Goal: Task Accomplishment & Management: Complete application form

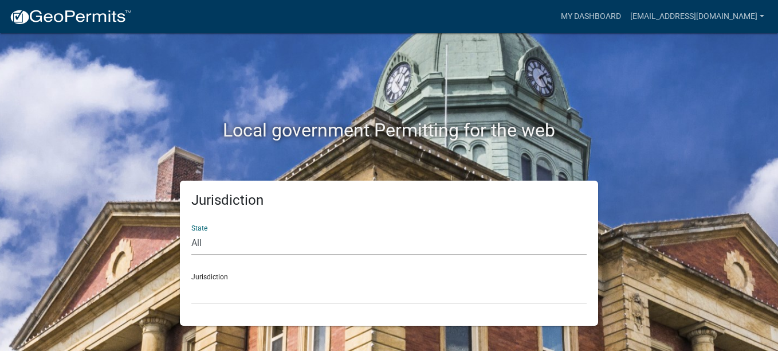
click at [200, 240] on select "All Colorado Georgia Indiana Iowa Kansas Minnesota Ohio South Carolina Wisconsin" at bounding box center [389, 244] width 396 height 24
select select "Georgia"
click at [191, 232] on select "All Colorado Georgia Indiana Iowa Kansas Minnesota Ohio South Carolina Wisconsin" at bounding box center [389, 244] width 396 height 24
click at [201, 289] on select "Carroll County, Georgia Cook County, Georgia Crawford County, Georgia Gilmer Co…" at bounding box center [389, 292] width 396 height 24
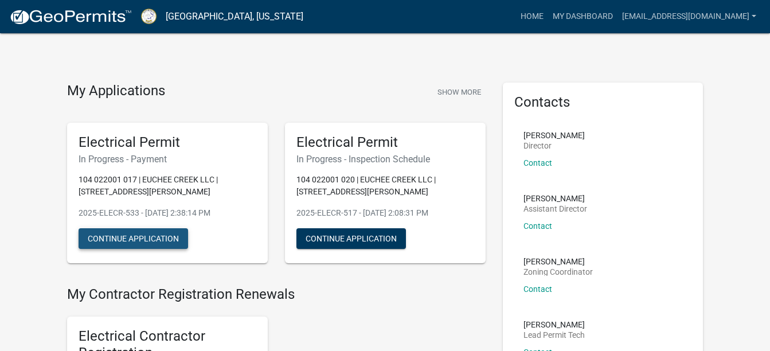
click at [152, 240] on button "Continue Application" at bounding box center [133, 238] width 109 height 21
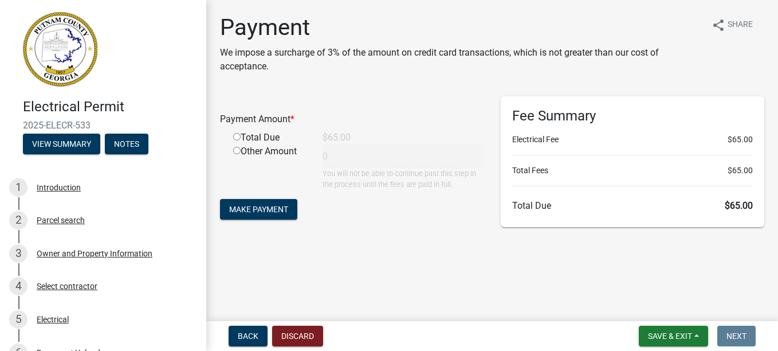
click at [237, 135] on input "radio" at bounding box center [236, 136] width 7 height 7
radio input "true"
type input "65"
click at [257, 205] on span "Make Payment" at bounding box center [258, 209] width 59 height 9
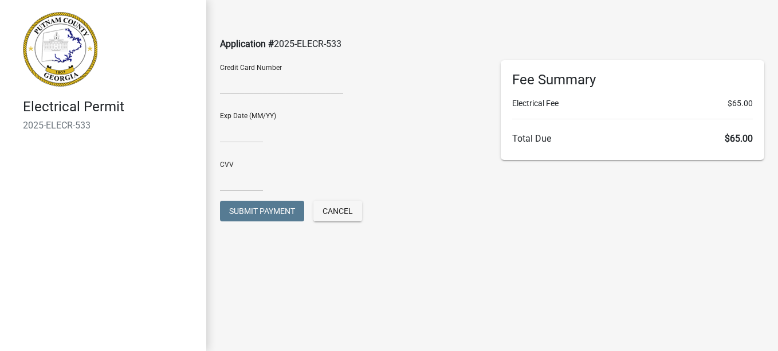
click at [259, 115] on div "Exp Date (MM/YY)" at bounding box center [352, 123] width 264 height 40
click at [259, 126] on input "text" at bounding box center [241, 131] width 43 height 24
type input "04/29"
click at [246, 164] on div "CVV" at bounding box center [352, 172] width 264 height 40
click at [230, 171] on input "text" at bounding box center [241, 180] width 43 height 24
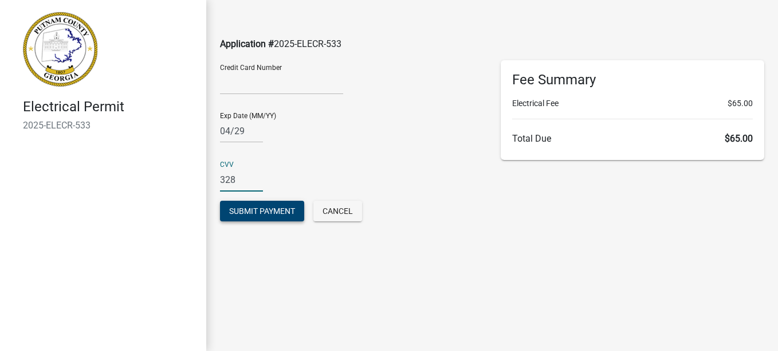
type input "328"
click at [238, 206] on span "Submit Payment" at bounding box center [262, 210] width 66 height 9
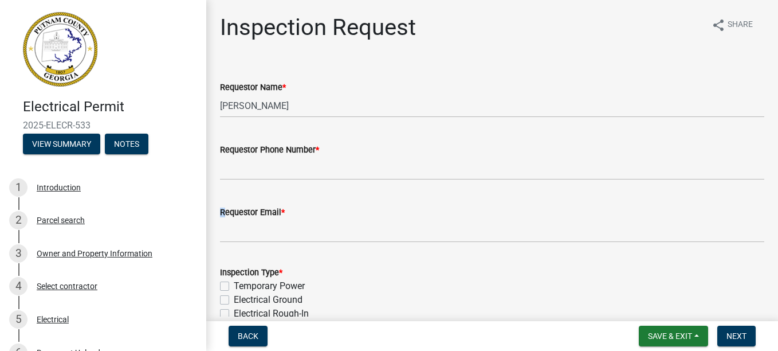
drag, startPoint x: 238, startPoint y: 206, endPoint x: 323, endPoint y: 228, distance: 86.9
click at [323, 228] on form "Requestor Email *" at bounding box center [492, 223] width 545 height 37
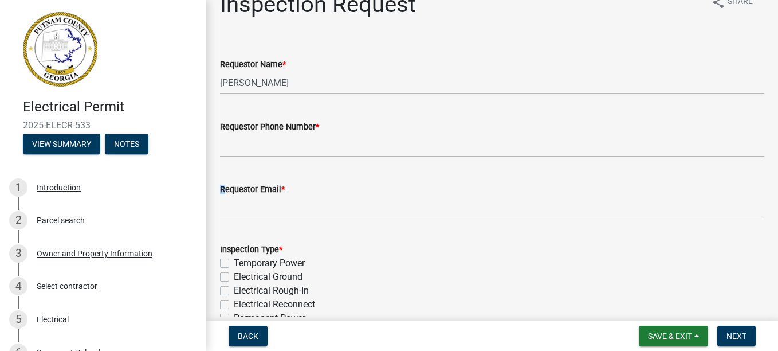
scroll to position [46, 0]
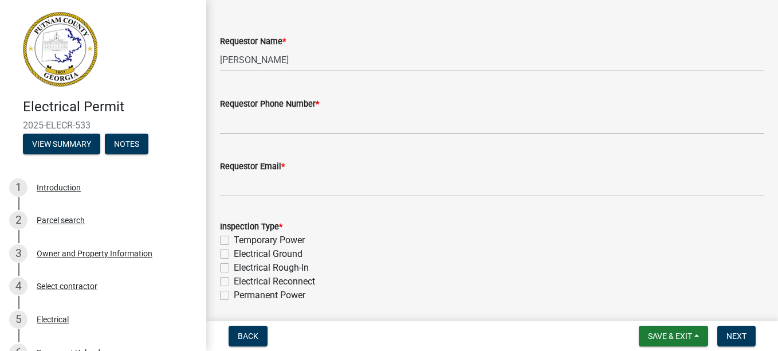
click at [264, 109] on div "Requestor Phone Number *" at bounding box center [492, 104] width 545 height 14
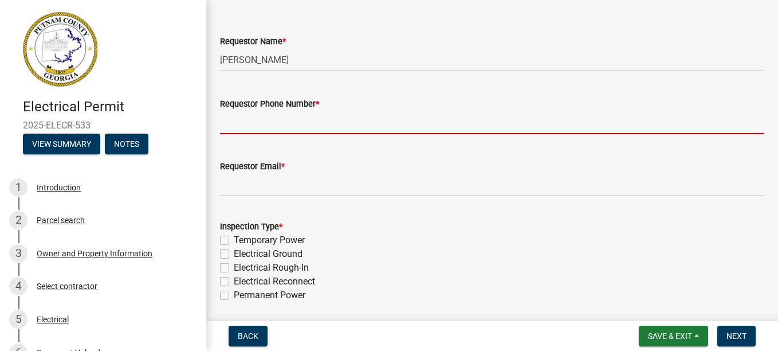
click at [268, 117] on input "Requestor Phone Number *" at bounding box center [492, 123] width 545 height 24
type input "7702060774"
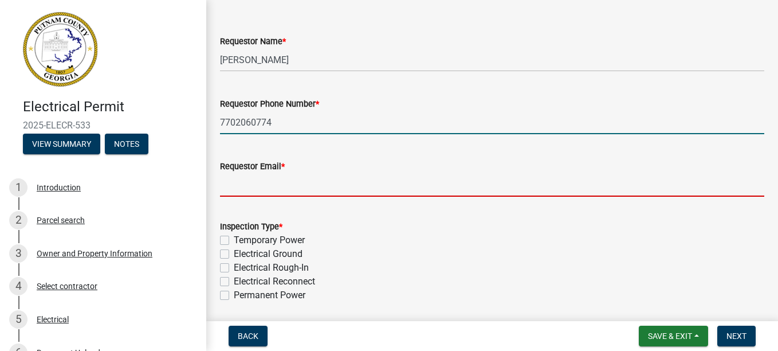
type input "[EMAIL_ADDRESS][DOMAIN_NAME]"
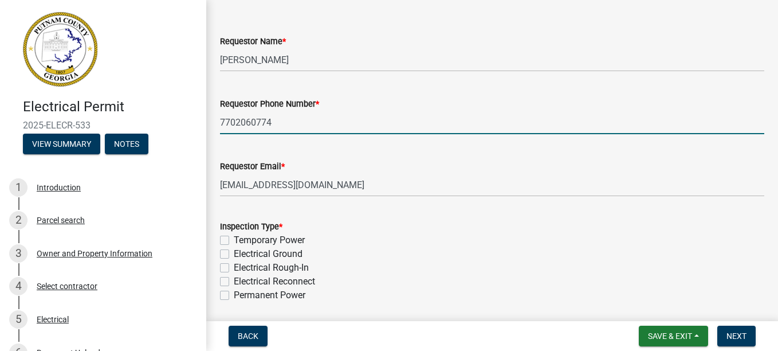
select select "9"
select select "2025"
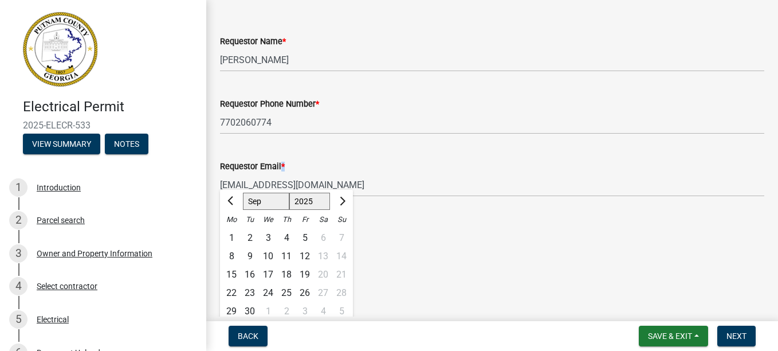
drag, startPoint x: 281, startPoint y: 168, endPoint x: 331, endPoint y: 153, distance: 51.5
click at [331, 153] on div "Requestor Email * bkitchens@myyahoo.com" at bounding box center [492, 169] width 545 height 53
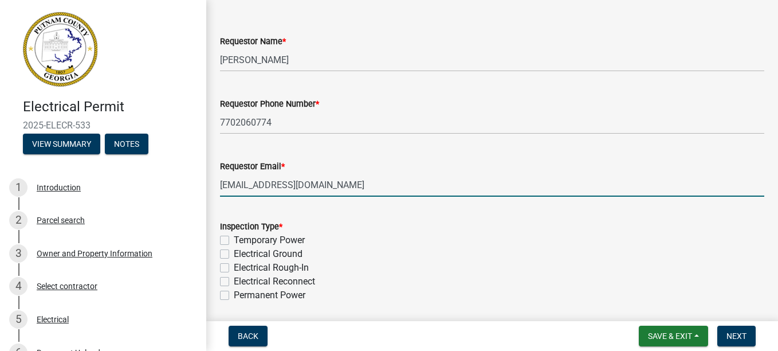
click at [261, 191] on input "[EMAIL_ADDRESS][DOMAIN_NAME]" at bounding box center [492, 185] width 545 height 24
click at [432, 234] on div "Temporary Power" at bounding box center [492, 240] width 545 height 14
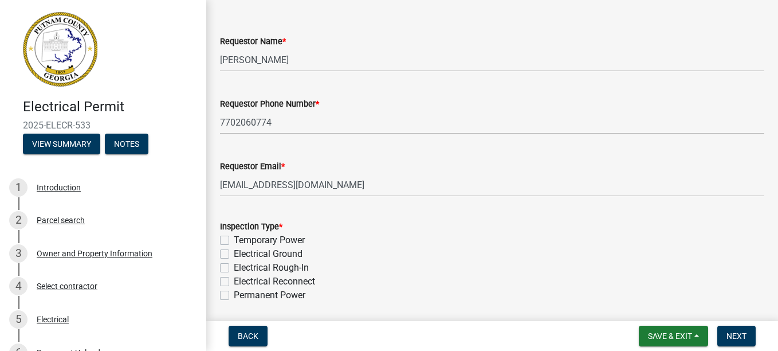
click at [234, 240] on label "Temporary Power" at bounding box center [269, 240] width 71 height 14
click at [234, 240] on input "Temporary Power" at bounding box center [237, 236] width 7 height 7
checkbox input "true"
checkbox input "false"
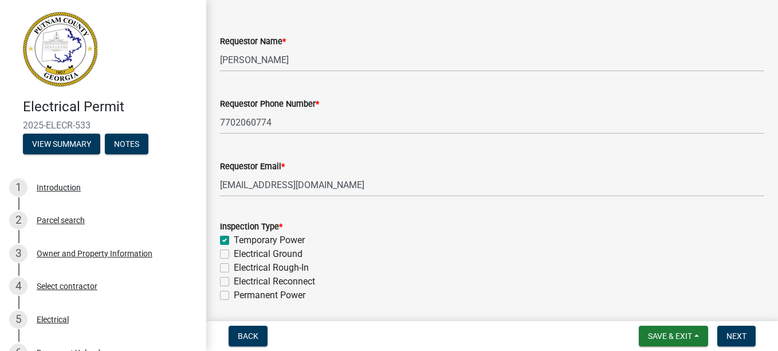
checkbox input "false"
click at [769, 310] on div "Inspection Request share Share Requestor Name * William Kitchens Requestor Phon…" at bounding box center [492, 223] width 572 height 511
click at [769, 307] on div "Inspection Request share Share Requestor Name * William Kitchens Requestor Phon…" at bounding box center [492, 223] width 572 height 511
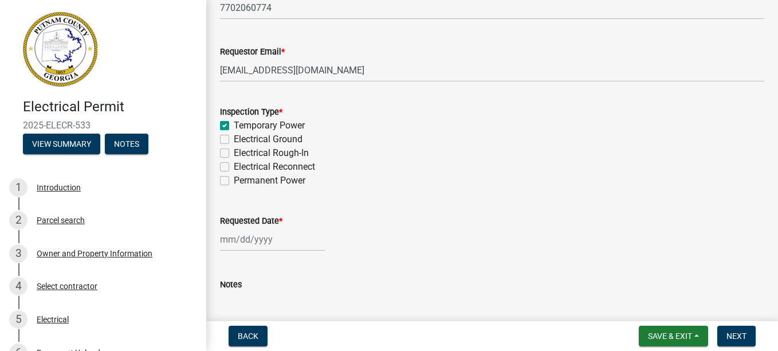
scroll to position [183, 0]
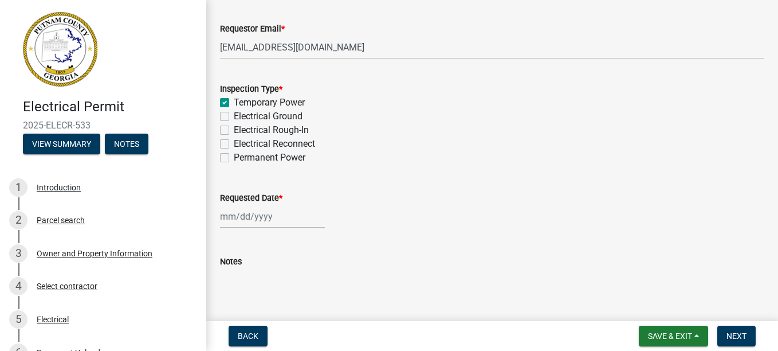
click at [234, 157] on label "Permanent Power" at bounding box center [270, 158] width 72 height 14
click at [234, 157] on input "Permanent Power" at bounding box center [237, 154] width 7 height 7
checkbox input "true"
checkbox input "false"
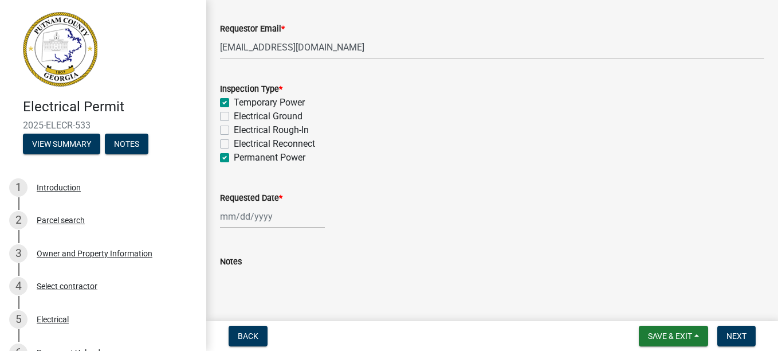
checkbox input "false"
checkbox input "true"
click at [250, 212] on div at bounding box center [272, 217] width 105 height 24
select select "9"
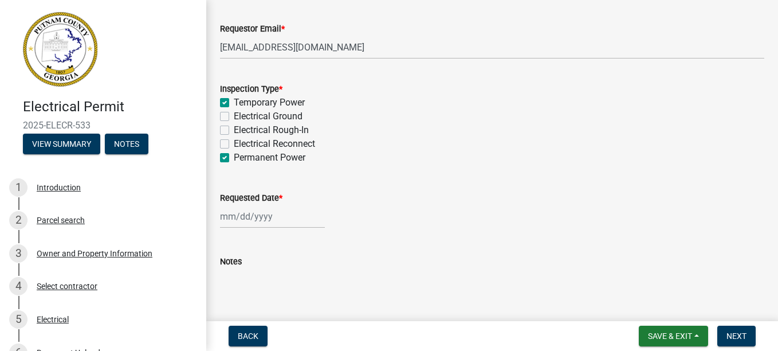
select select "2025"
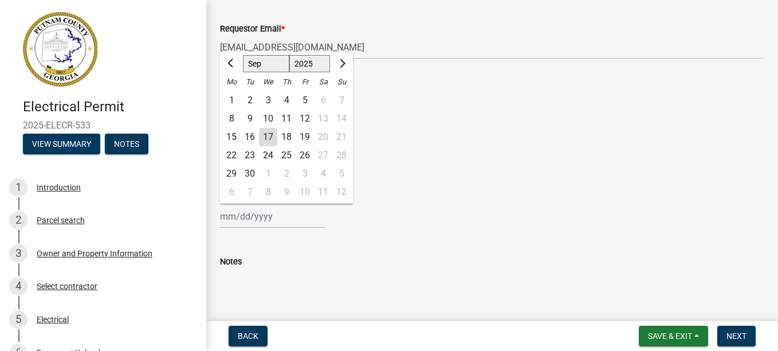
click at [266, 136] on div "17" at bounding box center [268, 137] width 18 height 18
type input "09/17/2025"
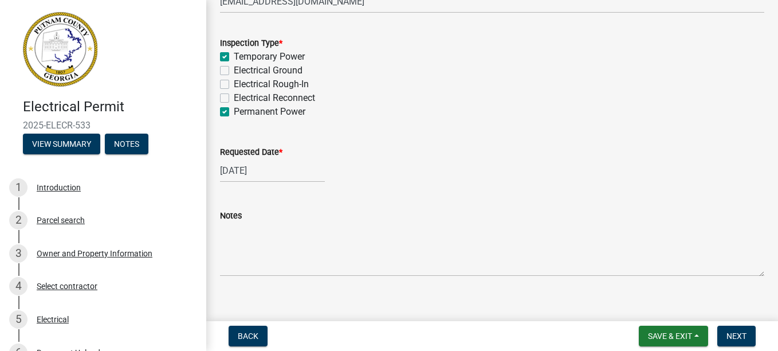
scroll to position [243, 0]
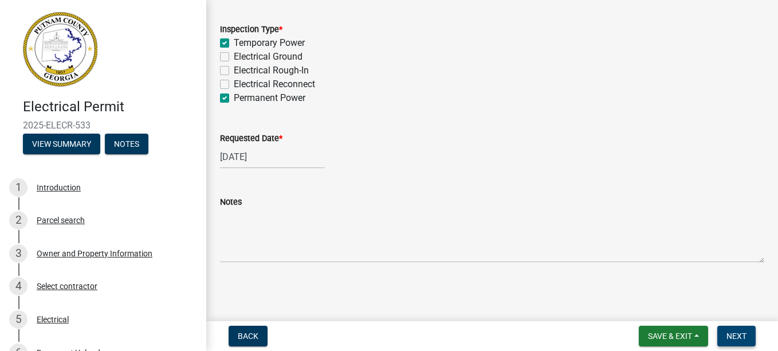
click at [731, 333] on span "Next" at bounding box center [737, 335] width 20 height 9
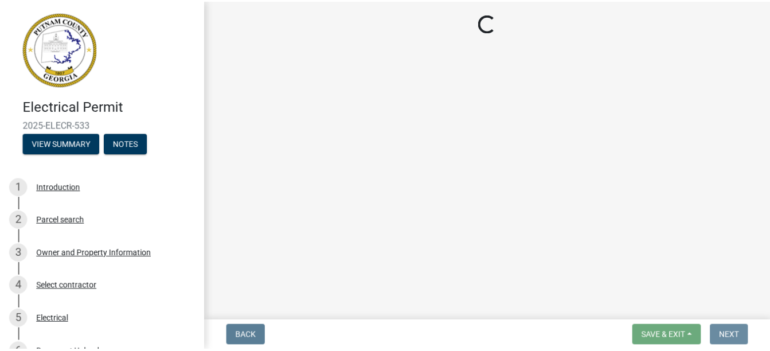
scroll to position [0, 0]
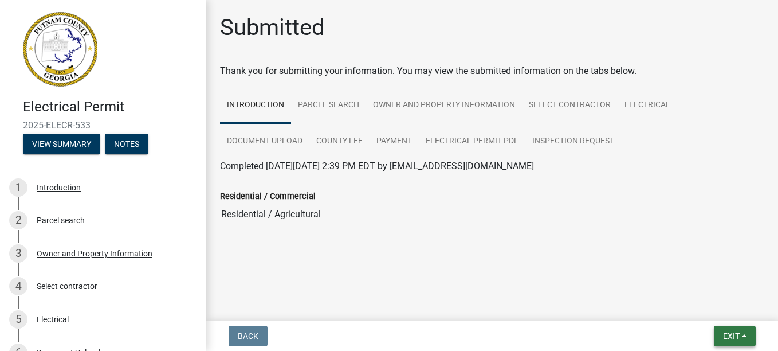
click at [731, 333] on span "Exit" at bounding box center [731, 335] width 17 height 9
click at [703, 301] on button "Save & Exit" at bounding box center [710, 306] width 92 height 28
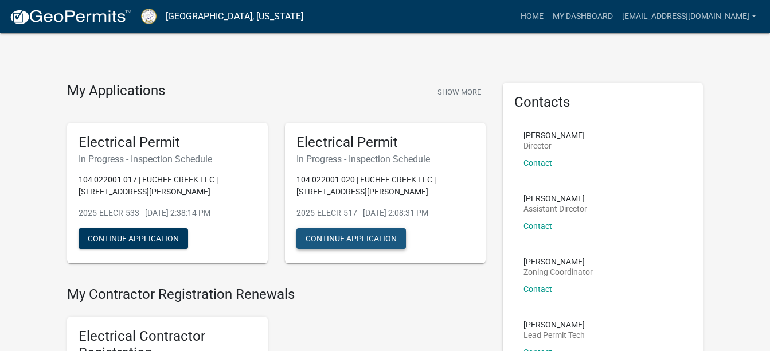
click at [376, 237] on button "Continue Application" at bounding box center [350, 238] width 109 height 21
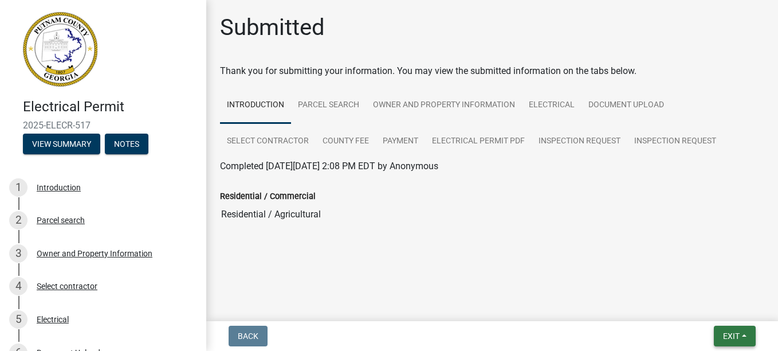
click at [730, 331] on span "Exit" at bounding box center [731, 335] width 17 height 9
click at [705, 304] on button "Save & Exit" at bounding box center [710, 306] width 92 height 28
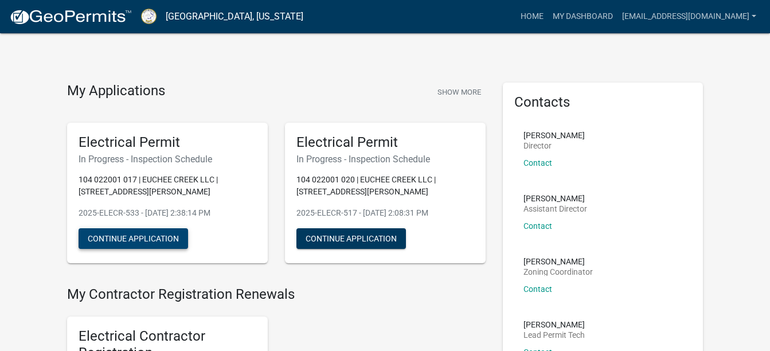
click at [170, 233] on button "Continue Application" at bounding box center [133, 238] width 109 height 21
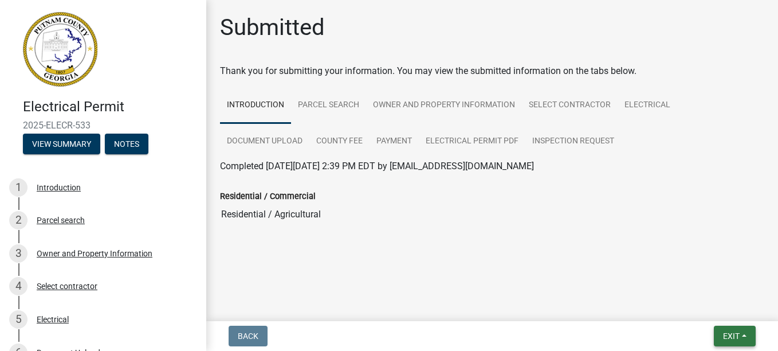
click at [735, 334] on span "Exit" at bounding box center [731, 335] width 17 height 9
click at [706, 308] on button "Save & Exit" at bounding box center [710, 306] width 92 height 28
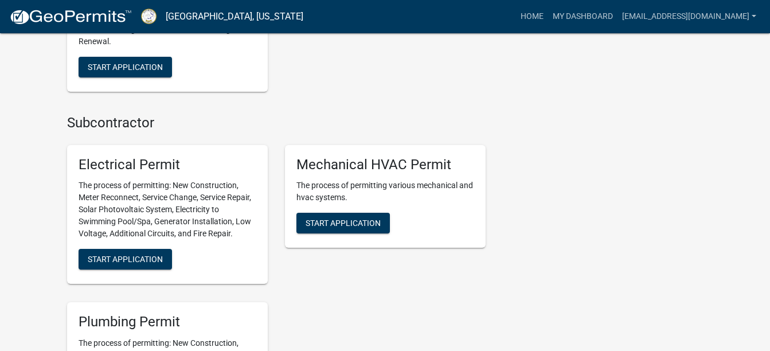
scroll to position [832, 0]
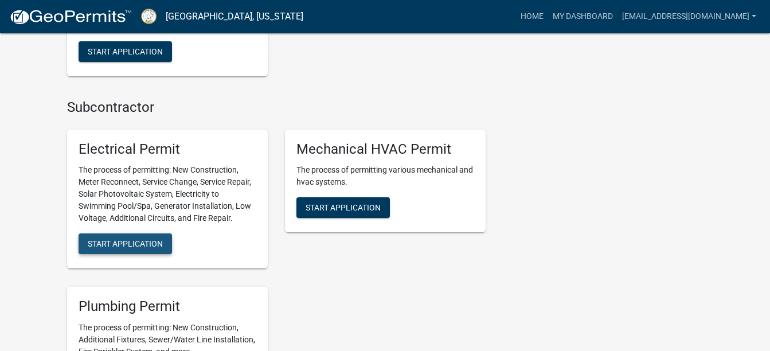
click at [143, 241] on span "Start Application" at bounding box center [125, 243] width 75 height 9
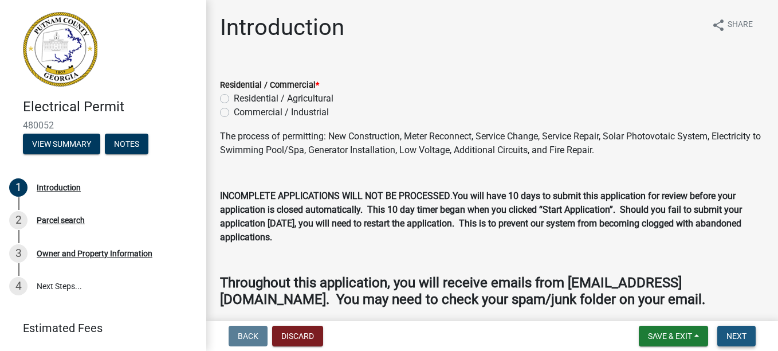
click at [734, 332] on span "Next" at bounding box center [737, 335] width 20 height 9
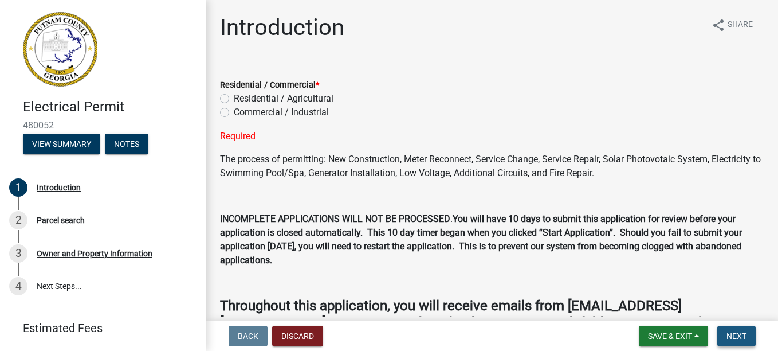
click at [734, 335] on span "Next" at bounding box center [737, 335] width 20 height 9
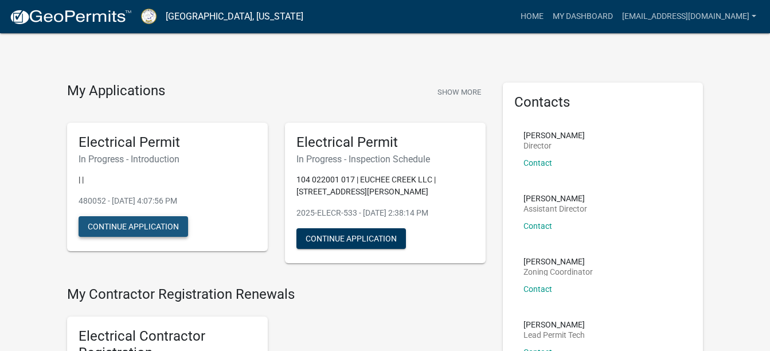
click at [126, 228] on button "Continue Application" at bounding box center [133, 226] width 109 height 21
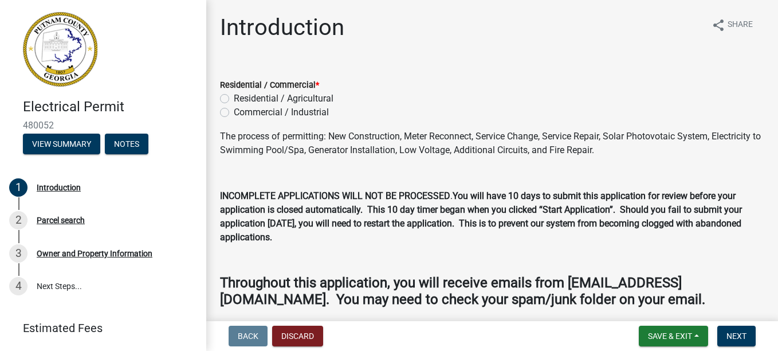
click at [234, 112] on label "Commercial / Industrial" at bounding box center [281, 112] width 95 height 14
click at [234, 112] on input "Commercial / Industrial" at bounding box center [237, 108] width 7 height 7
radio input "true"
click at [742, 334] on span "Next" at bounding box center [737, 335] width 20 height 9
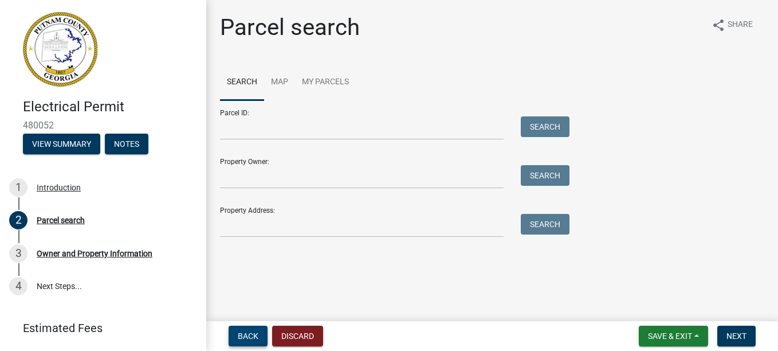
click at [257, 332] on span "Back" at bounding box center [248, 335] width 21 height 9
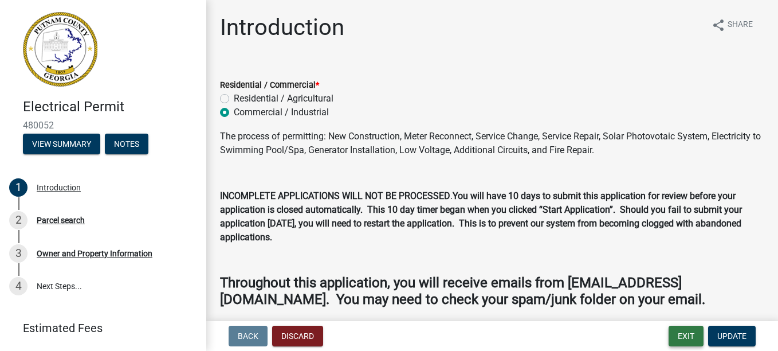
click at [693, 334] on button "Exit" at bounding box center [686, 336] width 35 height 21
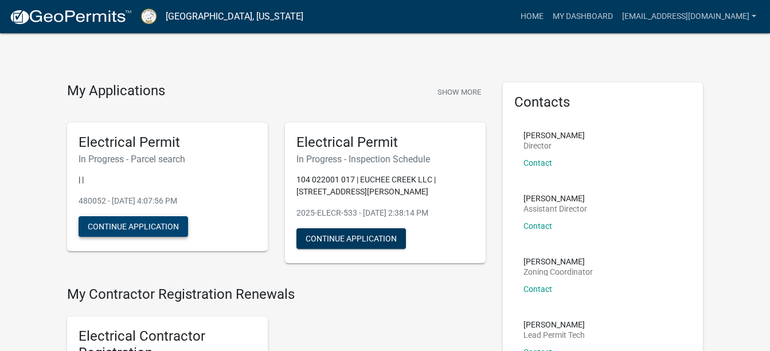
click at [157, 232] on button "Continue Application" at bounding box center [133, 226] width 109 height 21
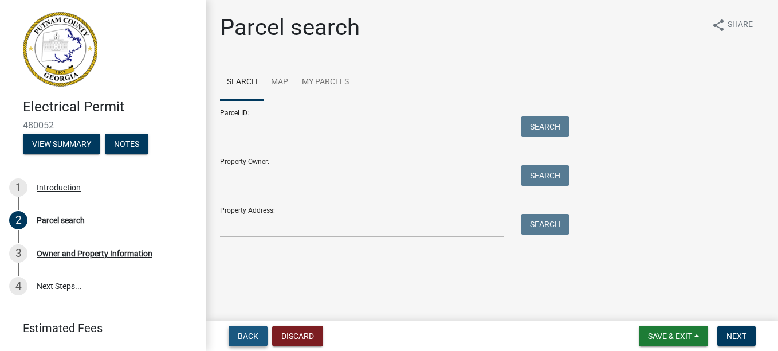
click at [250, 335] on span "Back" at bounding box center [248, 335] width 21 height 9
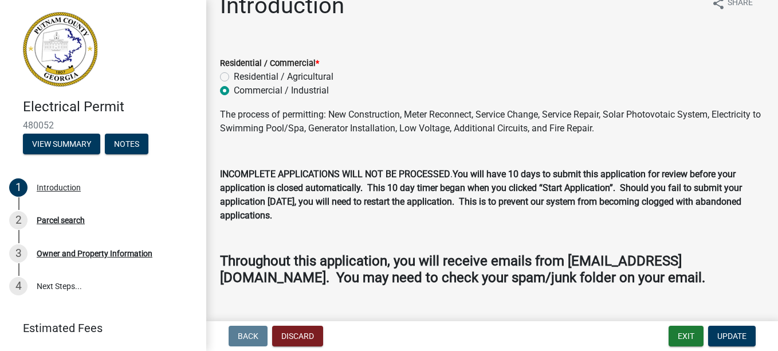
scroll to position [45, 0]
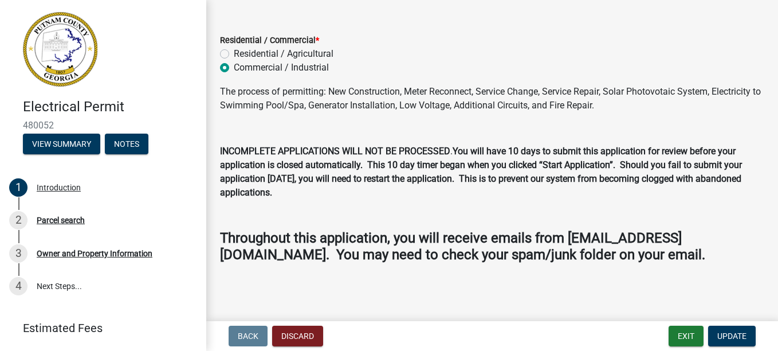
click at [234, 52] on label "Residential / Agricultural" at bounding box center [284, 54] width 100 height 14
click at [234, 52] on input "Residential / Agricultural" at bounding box center [237, 50] width 7 height 7
radio input "true"
click at [730, 332] on span "Update" at bounding box center [732, 335] width 29 height 9
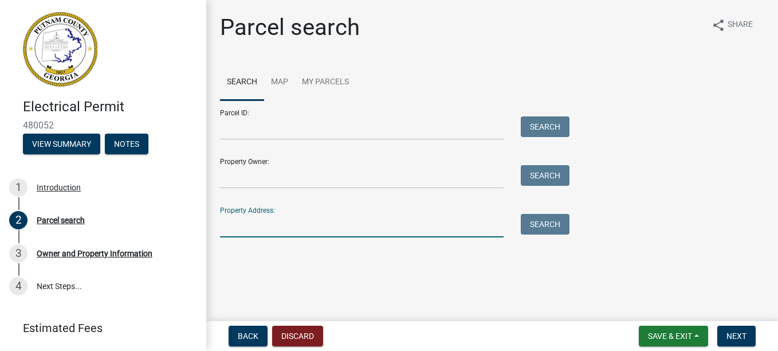
click at [284, 221] on input "Property Address:" at bounding box center [362, 226] width 284 height 24
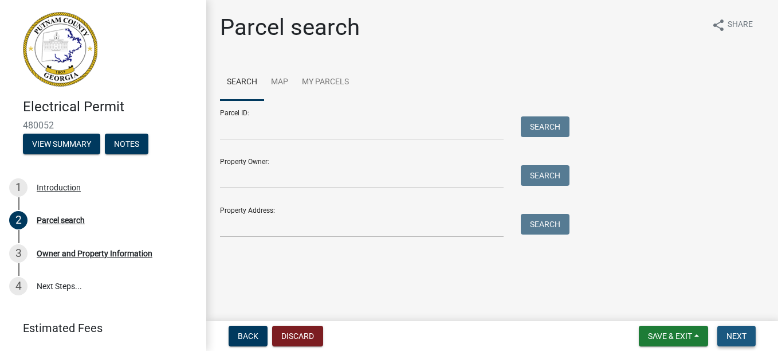
click at [744, 330] on button "Next" at bounding box center [737, 336] width 38 height 21
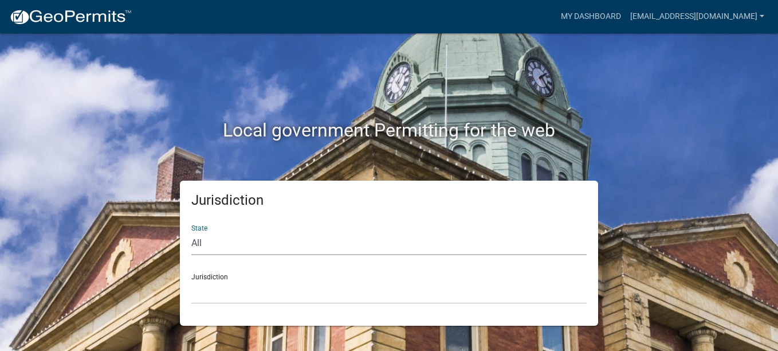
click at [198, 242] on select "All [US_STATE] [US_STATE] [US_STATE] [US_STATE] [US_STATE] [US_STATE] [US_STATE…" at bounding box center [389, 244] width 396 height 24
click at [191, 232] on select "All [US_STATE] [US_STATE] [US_STATE] [US_STATE] [US_STATE] [US_STATE] [US_STATE…" at bounding box center [389, 244] width 396 height 24
click at [204, 241] on select "All [US_STATE] [US_STATE] [US_STATE] [US_STATE] [US_STATE] [US_STATE] [US_STATE…" at bounding box center [389, 244] width 396 height 24
select select "[US_STATE]"
click at [191, 232] on select "All [US_STATE] [US_STATE] [US_STATE] [US_STATE] [US_STATE] [US_STATE] [US_STATE…" at bounding box center [389, 244] width 396 height 24
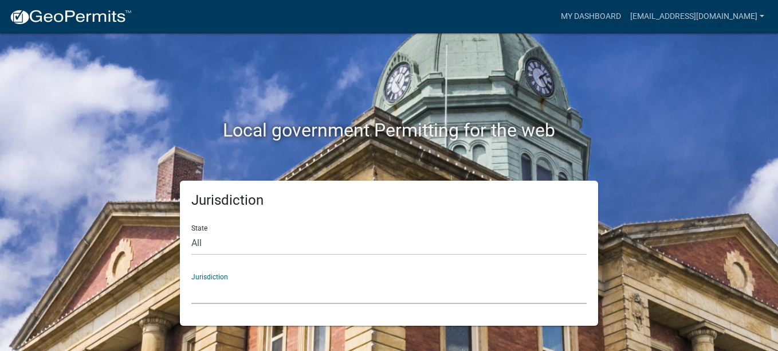
click at [205, 290] on select "[GEOGRAPHIC_DATA], [US_STATE][PERSON_NAME][GEOGRAPHIC_DATA], [US_STATE][PERSON_…" at bounding box center [389, 292] width 396 height 24
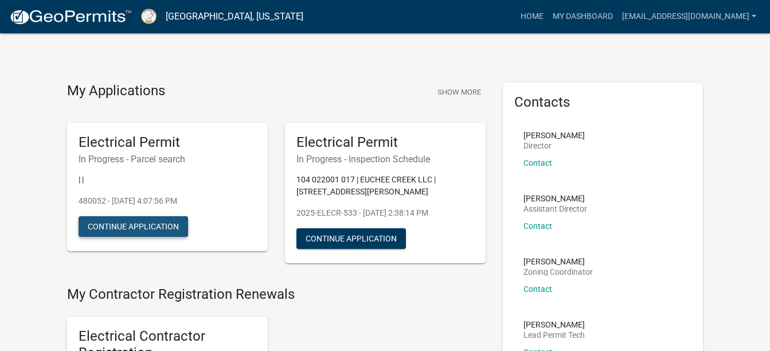
click at [154, 225] on button "Continue Application" at bounding box center [133, 226] width 109 height 21
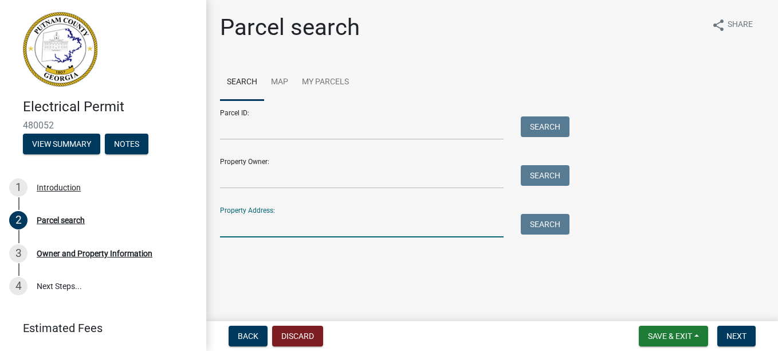
click at [225, 223] on input "Property Address:" at bounding box center [362, 226] width 284 height 24
type input "228 Sage Ct"
click at [549, 225] on button "Search" at bounding box center [545, 224] width 49 height 21
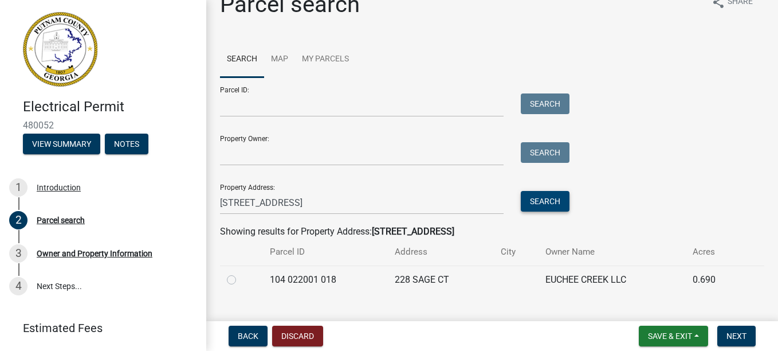
scroll to position [45, 0]
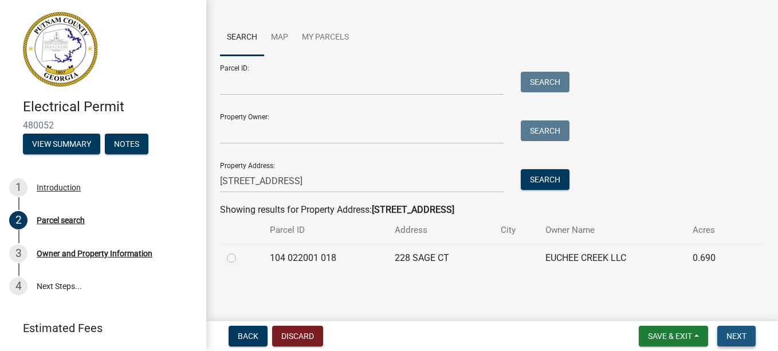
click at [742, 334] on span "Next" at bounding box center [737, 335] width 20 height 9
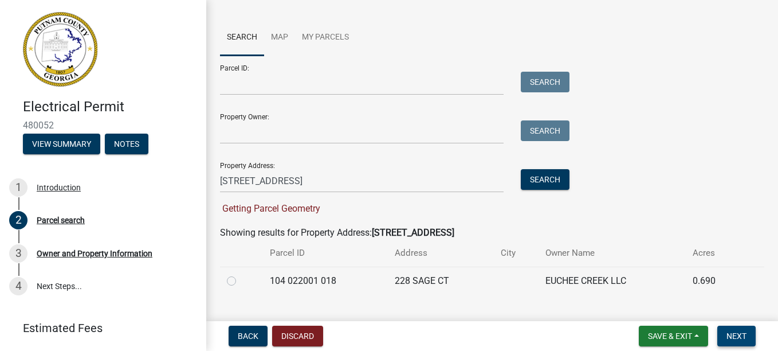
scroll to position [68, 0]
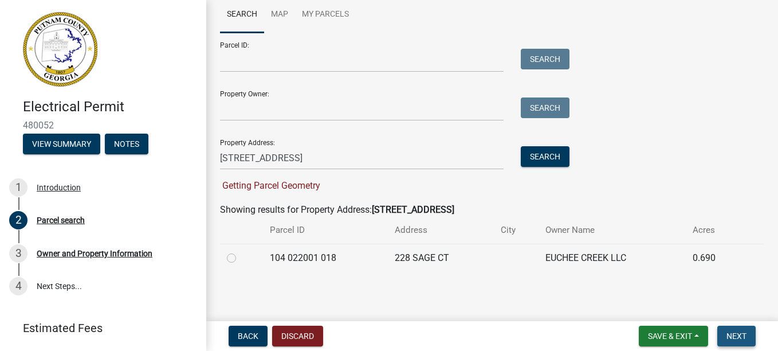
click at [739, 328] on button "Next" at bounding box center [737, 336] width 38 height 21
click at [549, 155] on button "Search" at bounding box center [545, 156] width 49 height 21
click at [733, 329] on button "Next" at bounding box center [737, 336] width 38 height 21
click at [254, 332] on span "Back" at bounding box center [248, 335] width 21 height 9
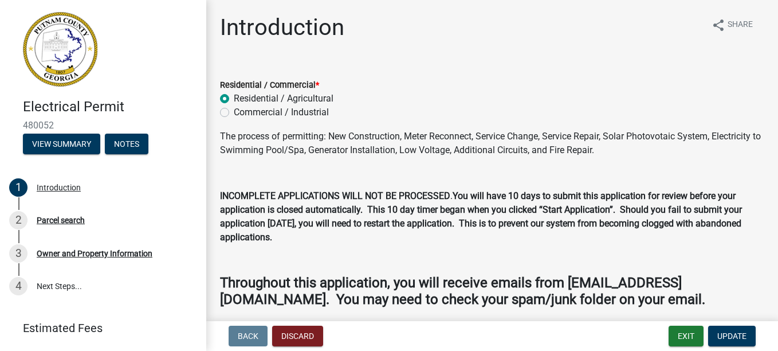
click at [201, 152] on wm-app "Electrical Permit 480052 View Summary Notes 1 Introduction 2 Parcel search 3 Ow…" at bounding box center [389, 175] width 778 height 351
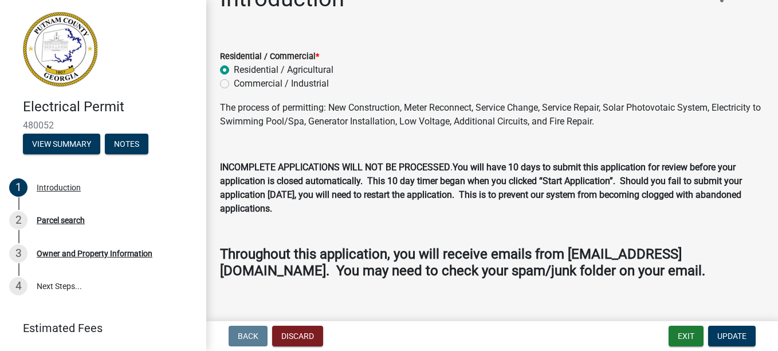
scroll to position [45, 0]
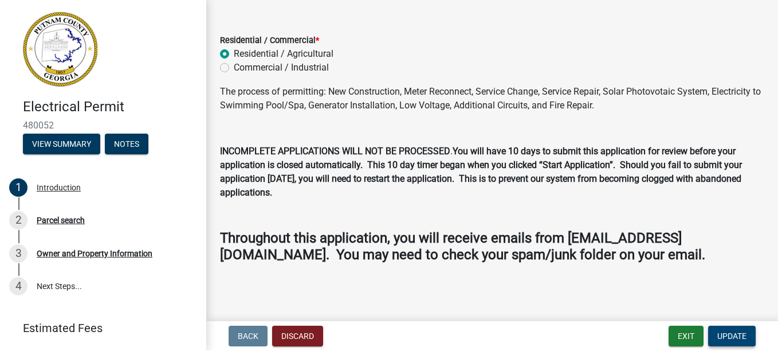
click at [736, 332] on span "Update" at bounding box center [732, 335] width 29 height 9
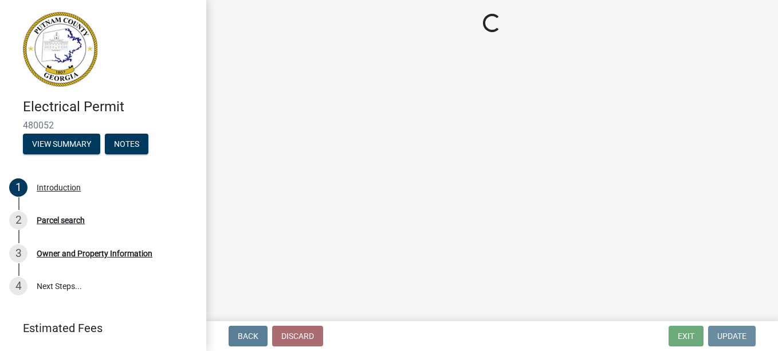
scroll to position [0, 0]
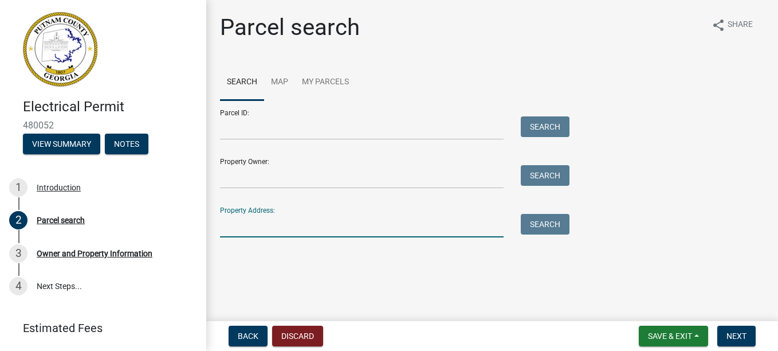
click at [265, 226] on input "Property Address:" at bounding box center [362, 226] width 284 height 24
type input "230 Sage CT"
click at [533, 221] on button "Search" at bounding box center [545, 224] width 49 height 21
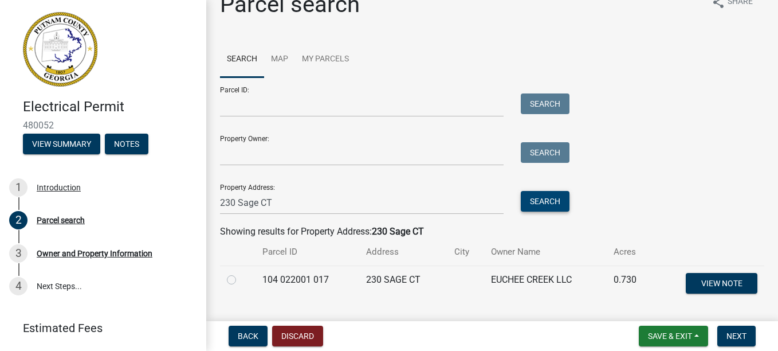
scroll to position [54, 0]
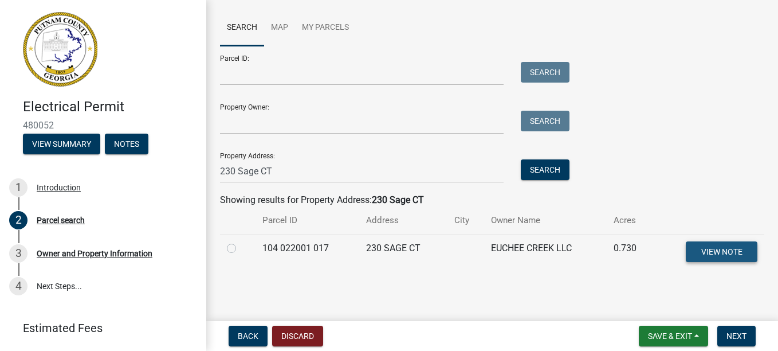
click at [721, 249] on span "View Note" at bounding box center [721, 251] width 41 height 9
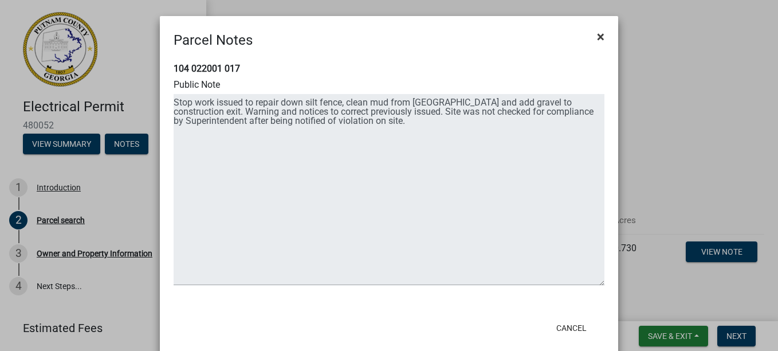
click at [597, 34] on span "×" at bounding box center [600, 37] width 7 height 16
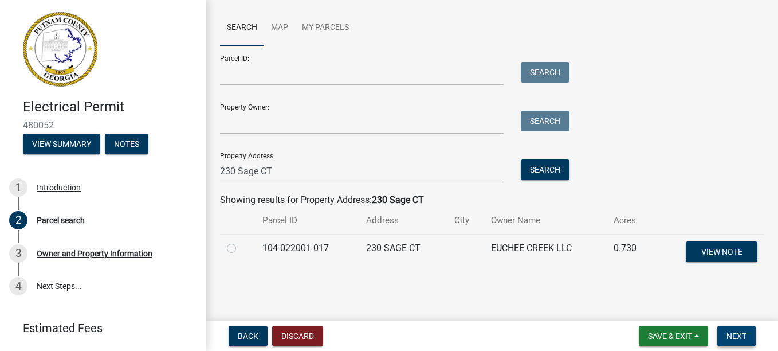
click at [740, 339] on span "Next" at bounding box center [737, 335] width 20 height 9
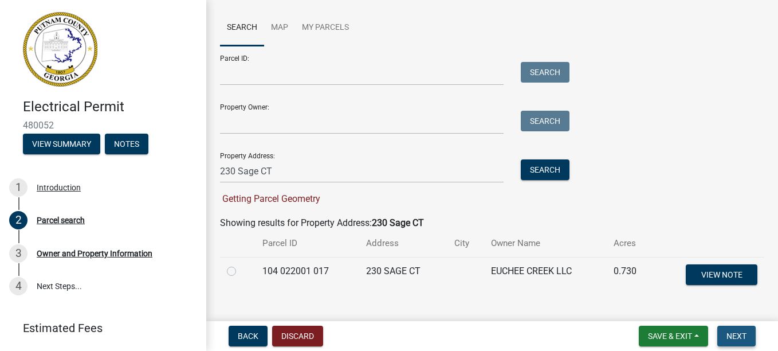
click at [740, 339] on span "Next" at bounding box center [737, 335] width 20 height 9
click at [545, 167] on button "Search" at bounding box center [545, 169] width 49 height 21
click at [739, 335] on span "Next" at bounding box center [737, 335] width 20 height 9
click at [251, 330] on button "Back" at bounding box center [248, 336] width 39 height 21
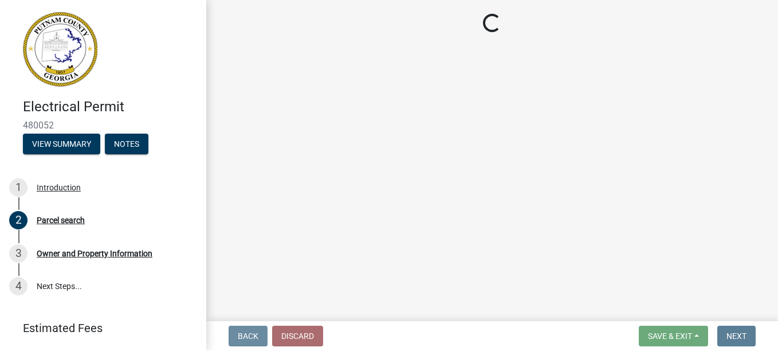
scroll to position [0, 0]
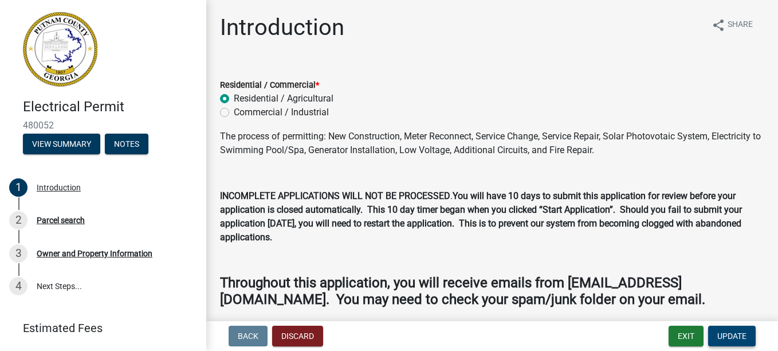
click at [731, 329] on button "Update" at bounding box center [733, 336] width 48 height 21
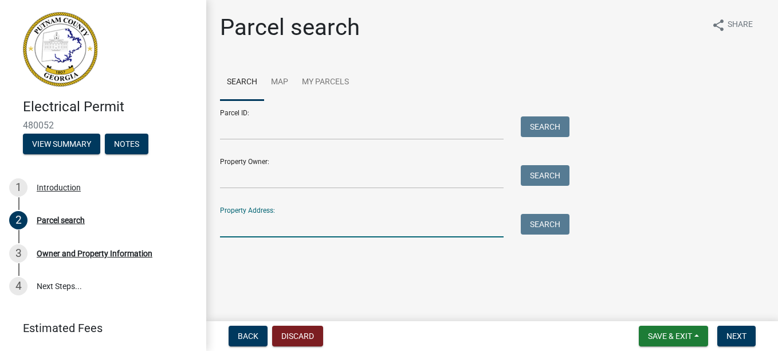
click at [236, 225] on input "Property Address:" at bounding box center [362, 226] width 284 height 24
type input "222 Sage CT."
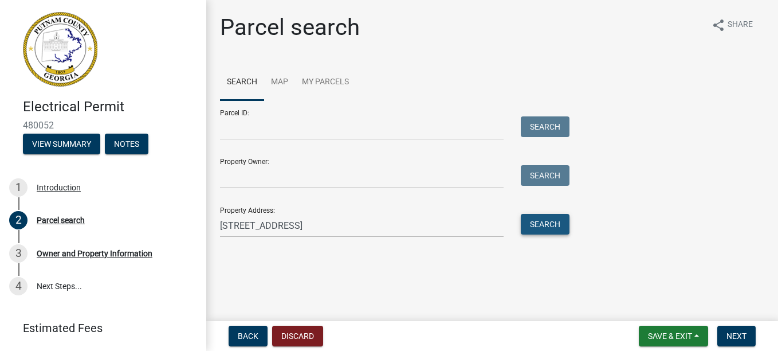
click at [533, 223] on button "Search" at bounding box center [545, 224] width 49 height 21
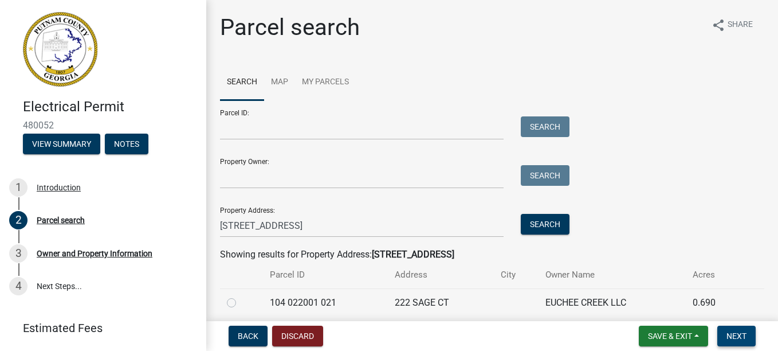
click at [737, 337] on span "Next" at bounding box center [737, 335] width 20 height 9
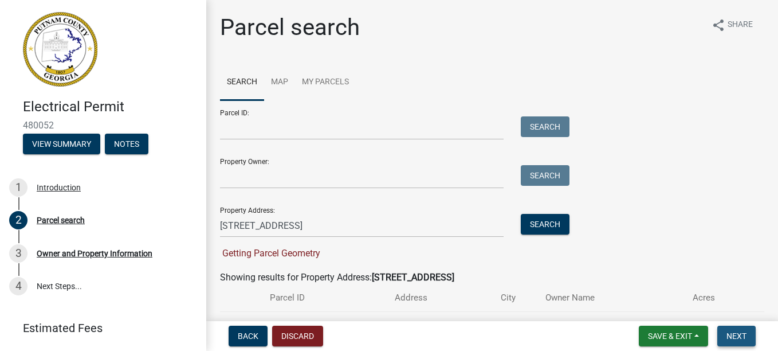
click at [737, 337] on span "Next" at bounding box center [737, 335] width 20 height 9
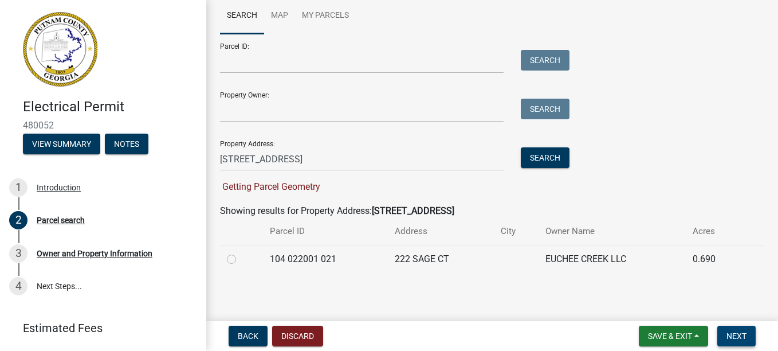
scroll to position [68, 0]
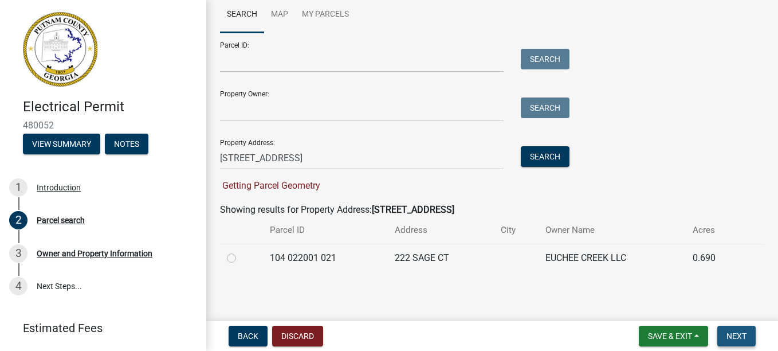
click at [740, 337] on span "Next" at bounding box center [737, 335] width 20 height 9
click at [255, 335] on span "Back" at bounding box center [248, 335] width 21 height 9
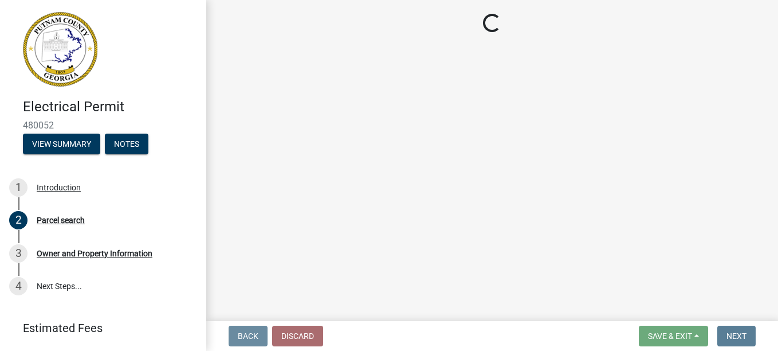
scroll to position [0, 0]
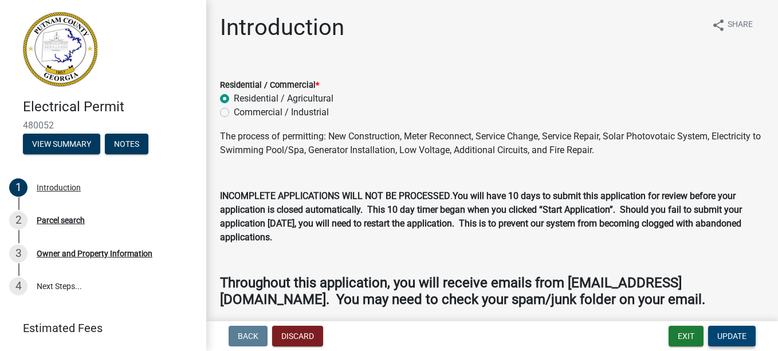
click at [722, 333] on span "Update" at bounding box center [732, 335] width 29 height 9
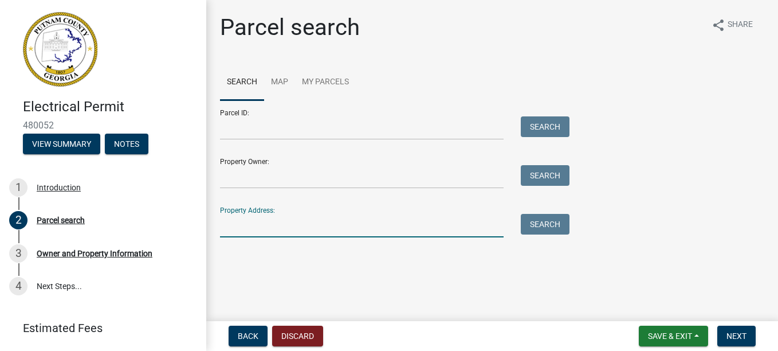
click at [245, 228] on input "Property Address:" at bounding box center [362, 226] width 284 height 24
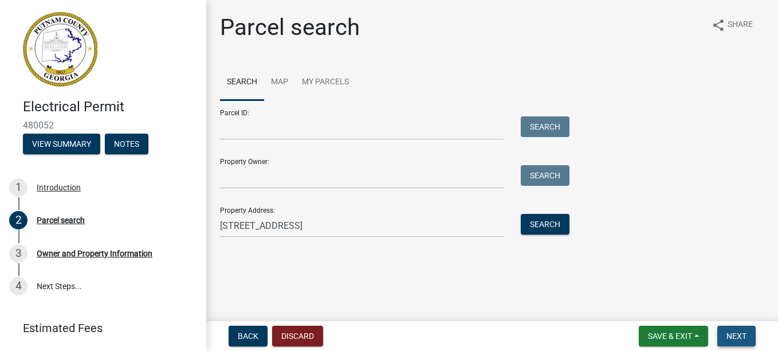
click at [732, 335] on span "Next" at bounding box center [737, 335] width 20 height 9
click at [744, 332] on span "Next" at bounding box center [737, 335] width 20 height 9
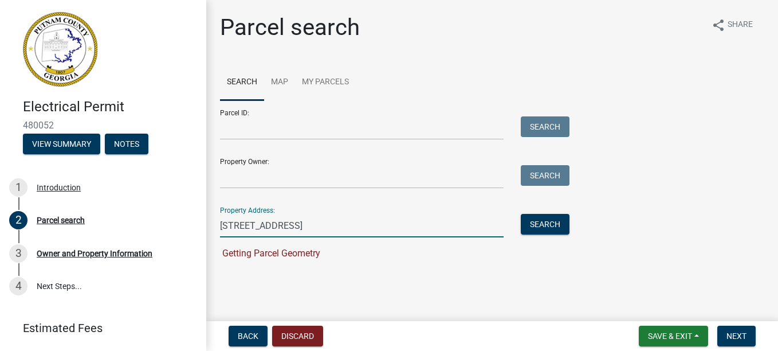
click at [276, 225] on input "222 Sage Ct" at bounding box center [362, 226] width 284 height 24
type input "2"
type input "228 Sage"
click at [542, 229] on button "Search" at bounding box center [545, 224] width 49 height 21
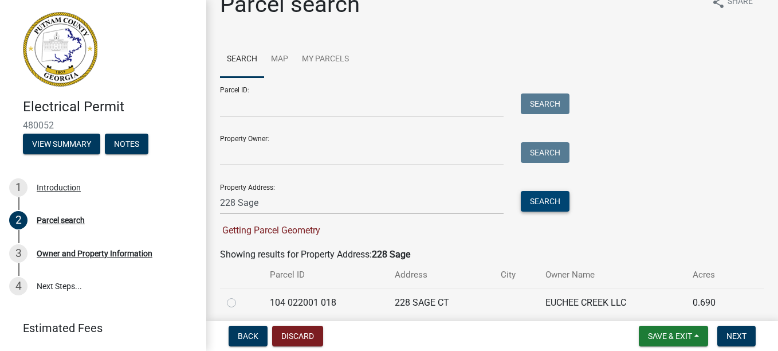
scroll to position [68, 0]
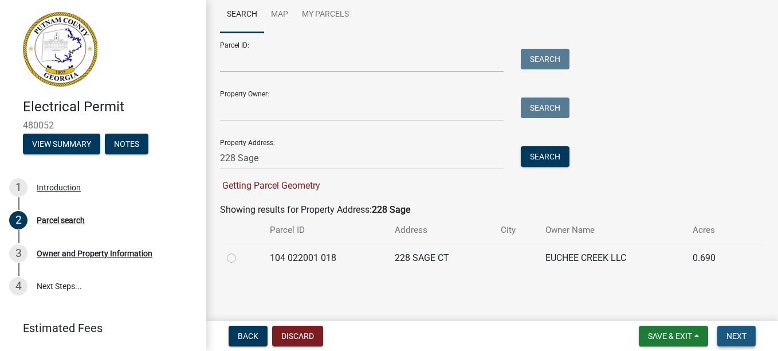
click at [738, 334] on span "Next" at bounding box center [737, 335] width 20 height 9
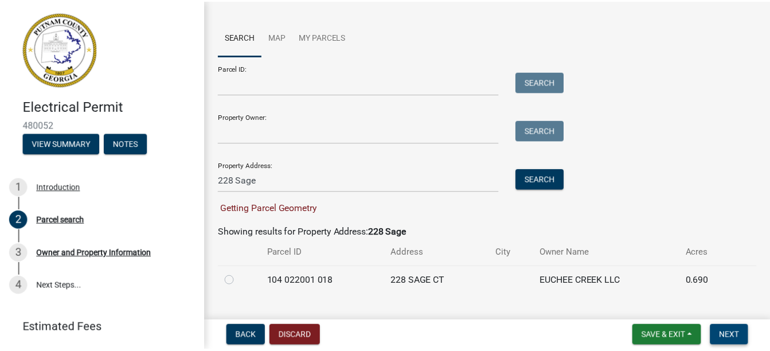
scroll to position [0, 0]
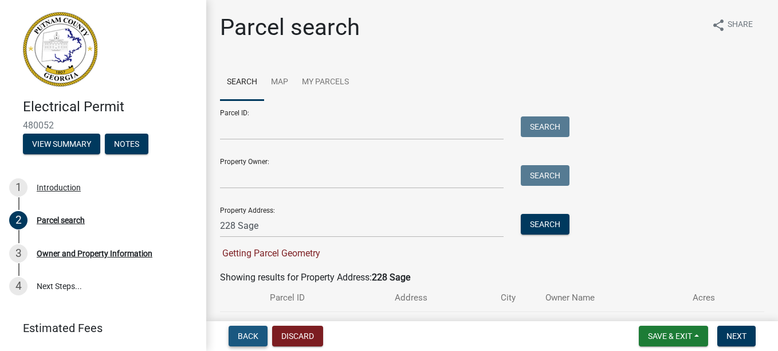
click at [252, 333] on span "Back" at bounding box center [248, 335] width 21 height 9
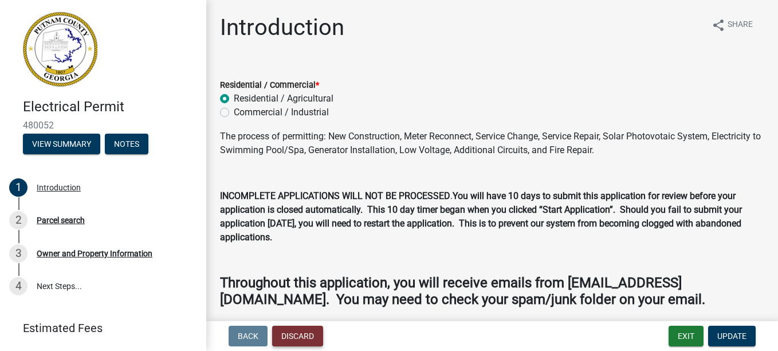
click at [295, 331] on button "Discard" at bounding box center [297, 336] width 51 height 21
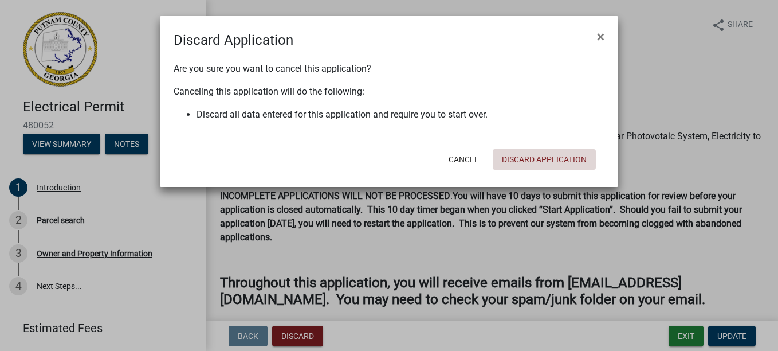
click at [535, 158] on button "Discard Application" at bounding box center [544, 159] width 103 height 21
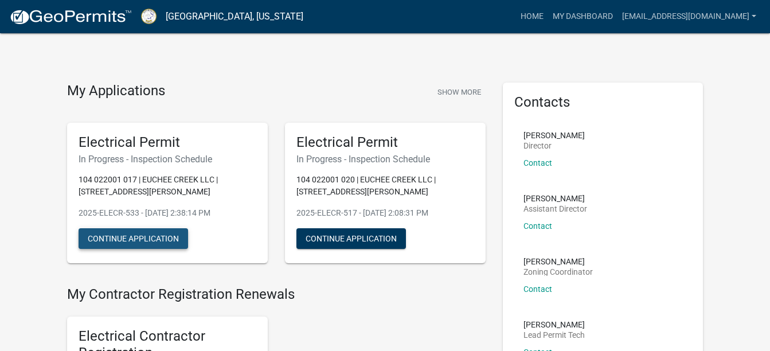
click at [142, 236] on button "Continue Application" at bounding box center [133, 238] width 109 height 21
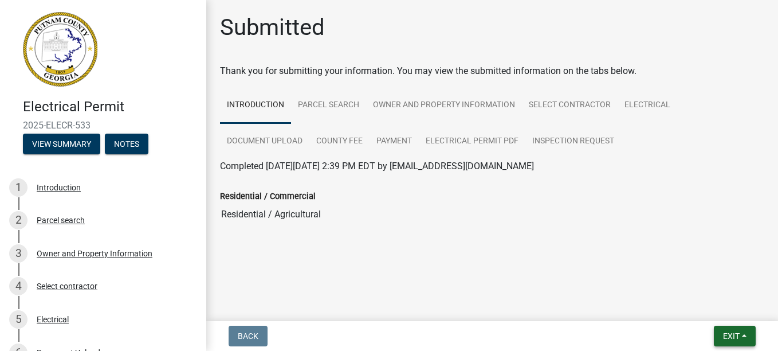
click at [729, 334] on span "Exit" at bounding box center [731, 335] width 17 height 9
click at [689, 307] on button "Save & Exit" at bounding box center [710, 306] width 92 height 28
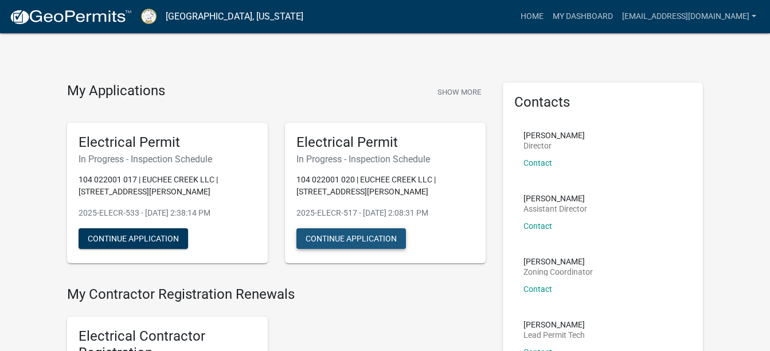
click at [352, 242] on button "Continue Application" at bounding box center [350, 238] width 109 height 21
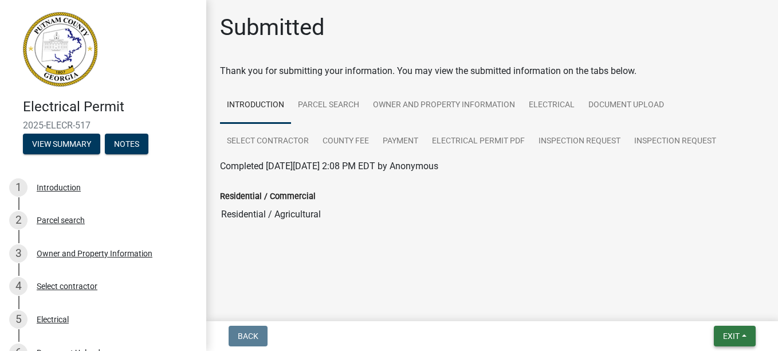
click at [728, 341] on span "Exit" at bounding box center [731, 335] width 17 height 9
click at [706, 309] on button "Save & Exit" at bounding box center [710, 306] width 92 height 28
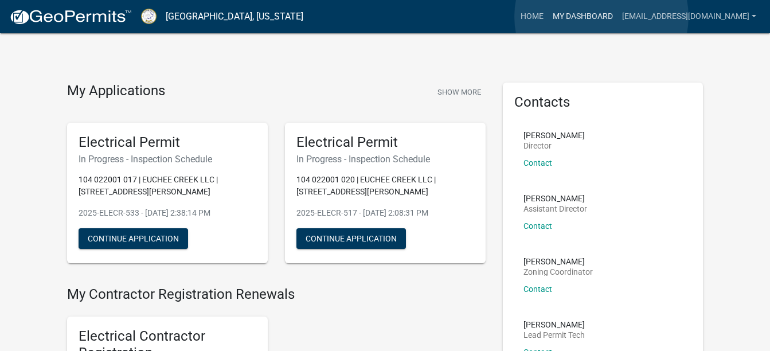
click at [601, 17] on link "My Dashboard" at bounding box center [582, 17] width 69 height 22
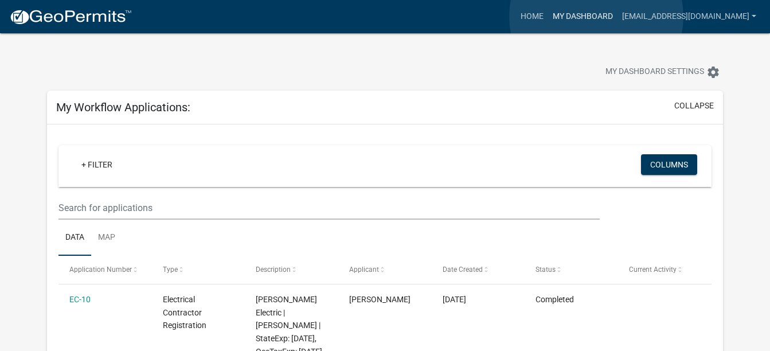
click at [596, 17] on link "My Dashboard" at bounding box center [582, 17] width 69 height 22
click at [548, 13] on link "Home" at bounding box center [532, 17] width 32 height 22
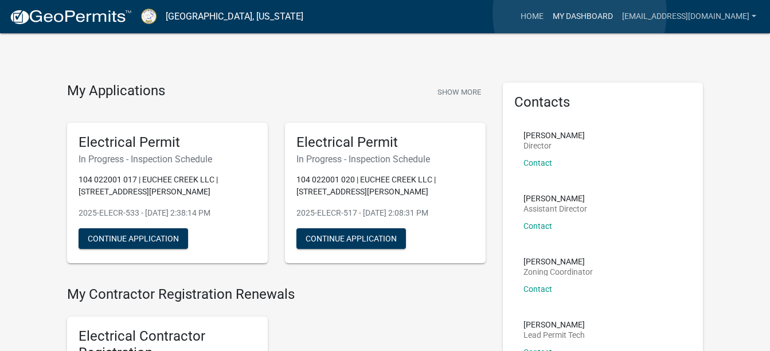
click at [580, 13] on link "My Dashboard" at bounding box center [582, 17] width 69 height 22
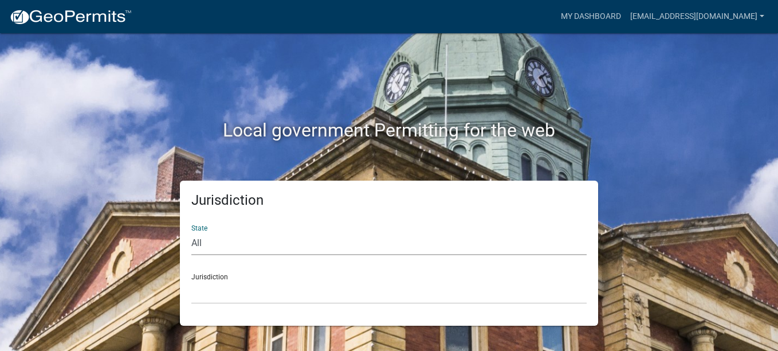
click at [202, 243] on select "All [US_STATE] [US_STATE] [US_STATE] [US_STATE] [US_STATE] [US_STATE] [US_STATE…" at bounding box center [389, 244] width 396 height 24
select select "[US_STATE]"
click at [191, 232] on select "All [US_STATE] [US_STATE] [US_STATE] [US_STATE] [US_STATE] [US_STATE] [US_STATE…" at bounding box center [389, 244] width 396 height 24
click at [205, 289] on select "[GEOGRAPHIC_DATA], [US_STATE][PERSON_NAME][GEOGRAPHIC_DATA], [US_STATE][PERSON_…" at bounding box center [389, 292] width 396 height 24
click at [199, 289] on select "Custer County, Colorado Carroll County, Georgia Cook County, Georgia Crawford C…" at bounding box center [389, 292] width 396 height 24
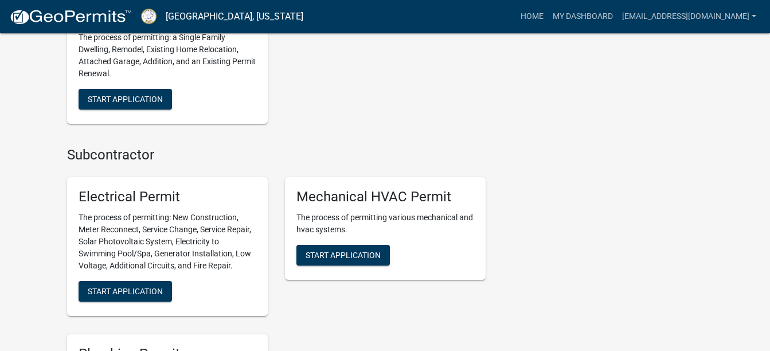
scroll to position [795, 0]
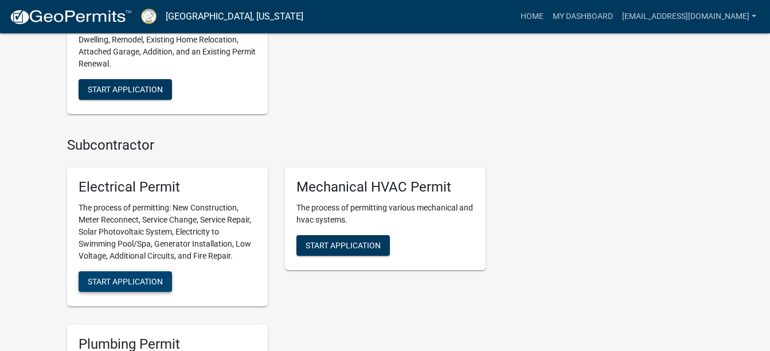
click at [159, 277] on span "Start Application" at bounding box center [125, 281] width 75 height 9
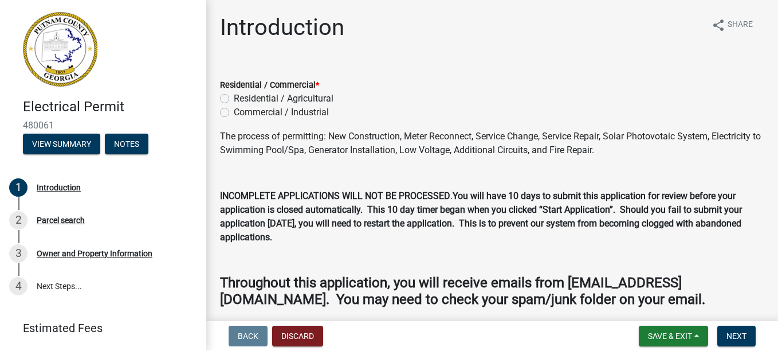
click at [234, 97] on label "Residential / Agricultural" at bounding box center [284, 99] width 100 height 14
click at [234, 97] on input "Residential / Agricultural" at bounding box center [237, 95] width 7 height 7
radio input "true"
click at [729, 338] on span "Next" at bounding box center [737, 335] width 20 height 9
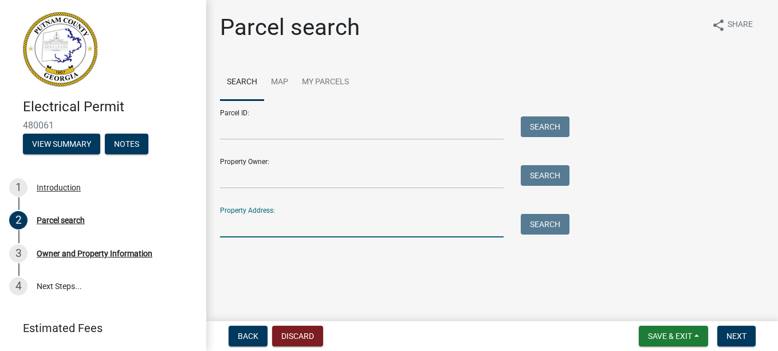
click at [234, 228] on input "Property Address:" at bounding box center [362, 226] width 284 height 24
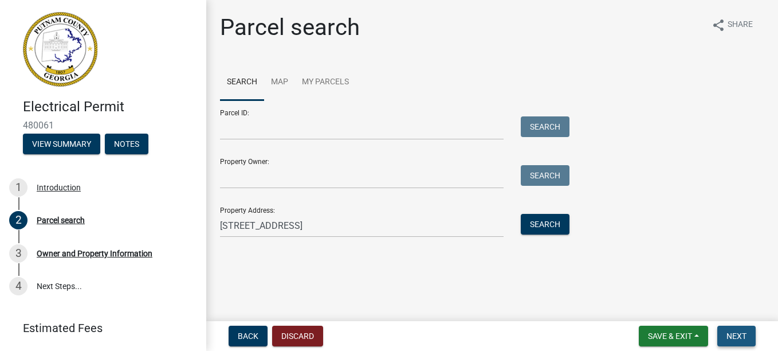
click at [744, 331] on span "Next" at bounding box center [737, 335] width 20 height 9
click at [741, 332] on span "Next" at bounding box center [737, 335] width 20 height 9
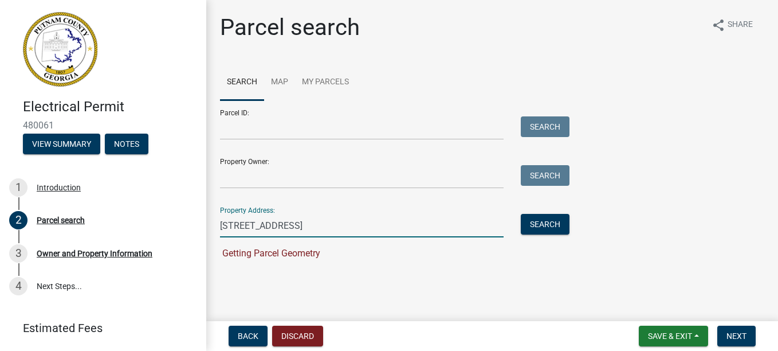
click at [334, 223] on input "228 Sage Ct" at bounding box center [362, 226] width 284 height 24
type input "228 Sage"
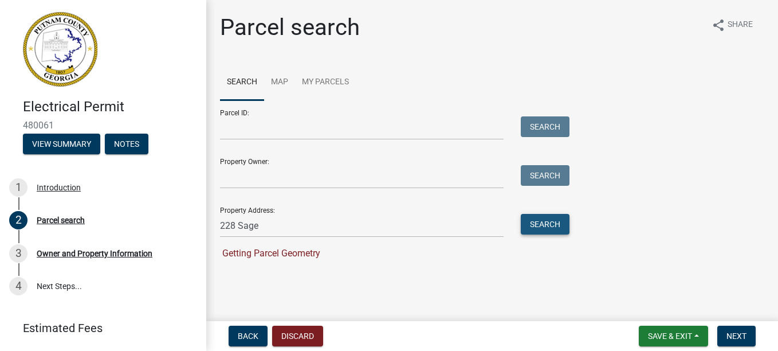
click at [541, 221] on button "Search" at bounding box center [545, 224] width 49 height 21
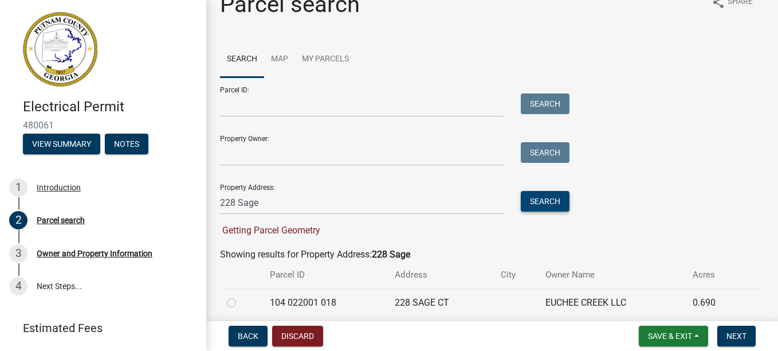
scroll to position [68, 0]
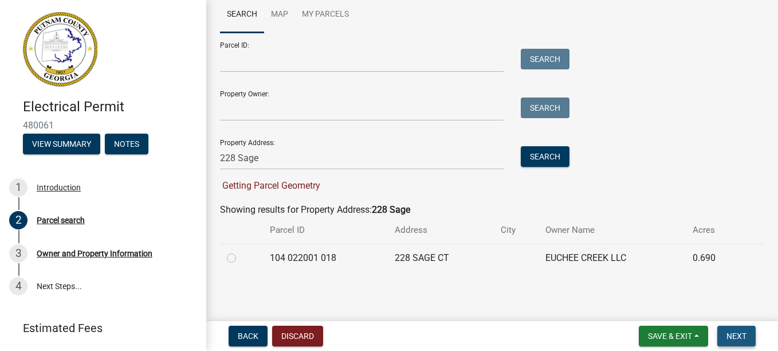
click at [728, 331] on span "Next" at bounding box center [737, 335] width 20 height 9
click at [740, 331] on span "Next" at bounding box center [737, 335] width 20 height 9
click at [241, 251] on label at bounding box center [241, 251] width 0 height 0
click at [241, 257] on 018 "radio" at bounding box center [244, 254] width 7 height 7
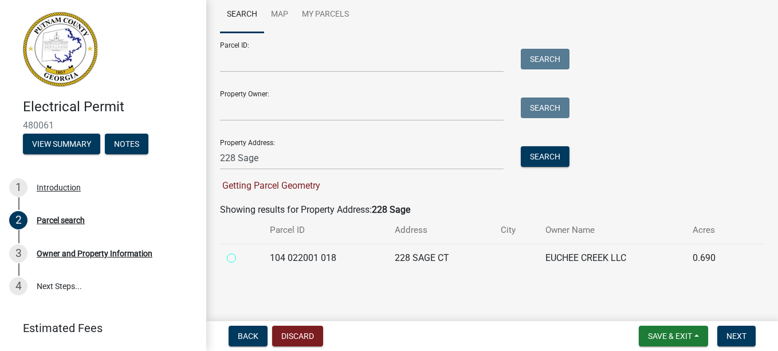
radio 018 "true"
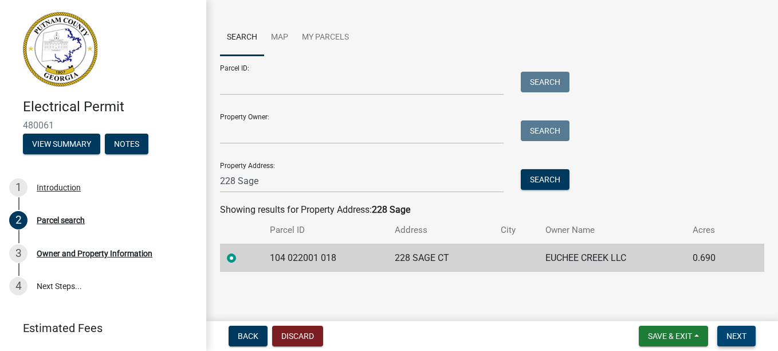
scroll to position [45, 0]
click at [735, 333] on span "Next" at bounding box center [737, 335] width 20 height 9
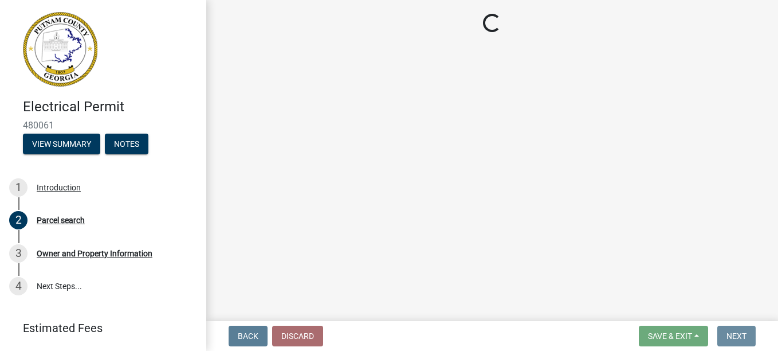
scroll to position [0, 0]
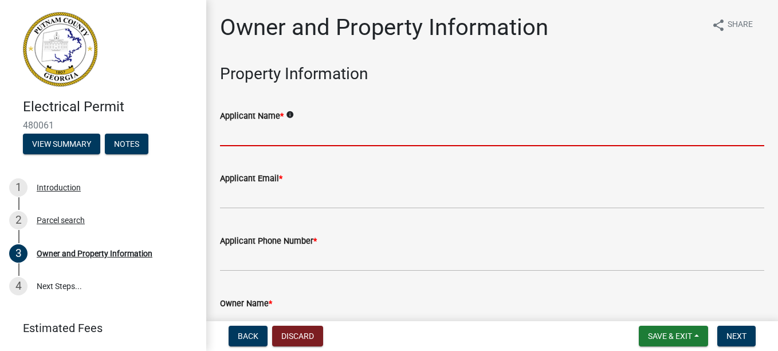
click at [277, 136] on input "Applicant Name *" at bounding box center [492, 135] width 545 height 24
type input "Euchee creek LLC"
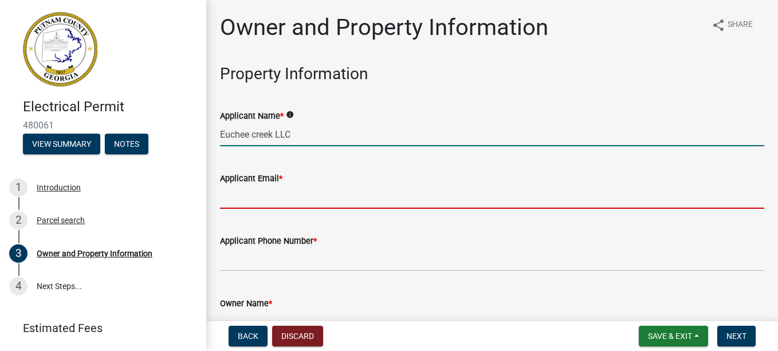
type input "[EMAIL_ADDRESS][DOMAIN_NAME]"
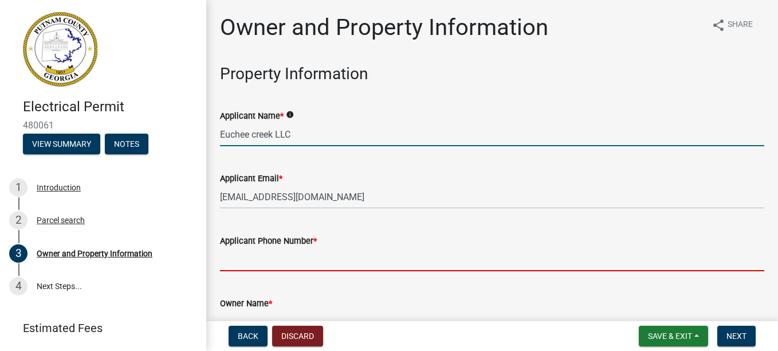
type input "7702060774"
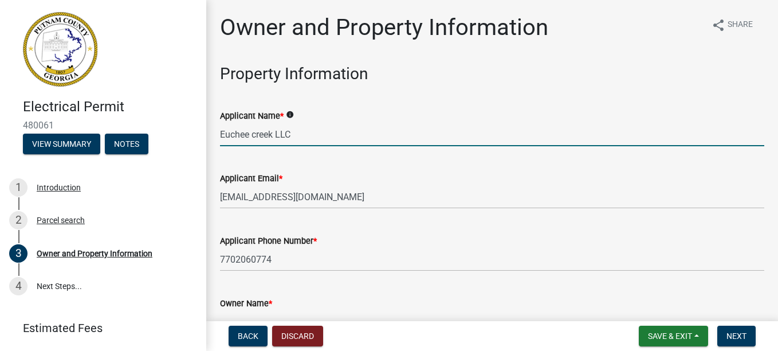
type input "Eatonton"
type input "291 N Bethany Rd"
type input "McDonough"
type input "GA"
type input "30252"
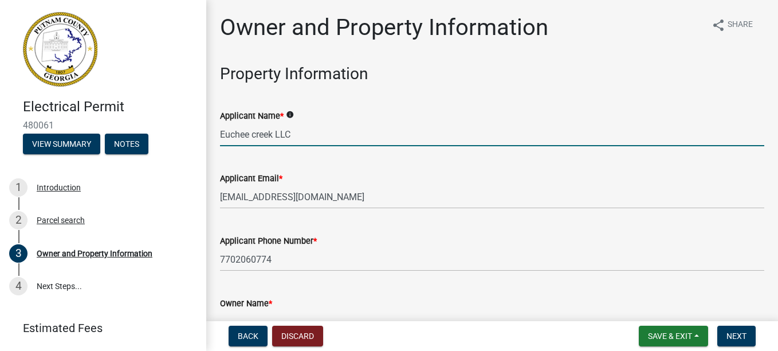
type input "William Kitchens"
type input "7702060774"
type input "291 N.Bethany Rd."
type input "Mcdonough"
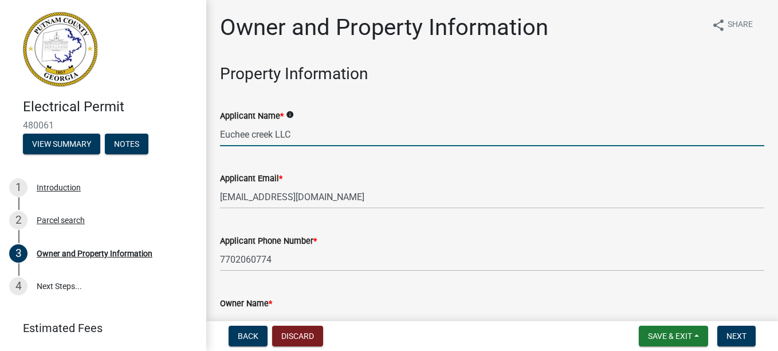
type input "GA"
type input "30252"
type input "[EMAIL_ADDRESS][DOMAIN_NAME]"
type input "EN005579"
type input "06/30/2026"
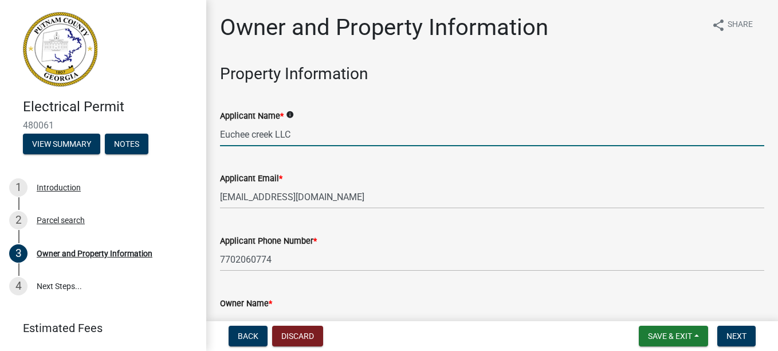
type input "50444"
type input "12/31/2026"
type input "Henry County"
type input "William Kitchens"
type input "770-206-0774"
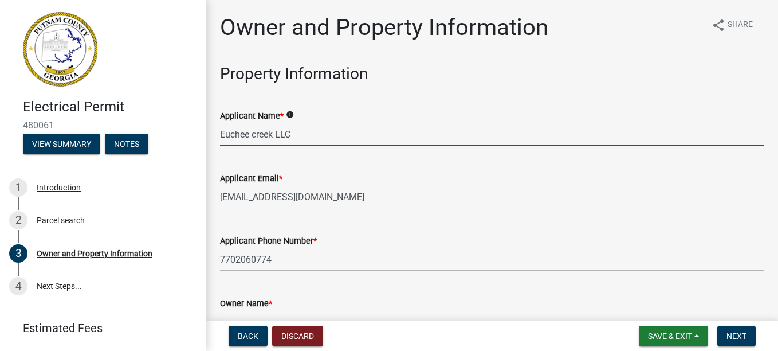
select select "9"
select select "2025"
select select "9"
select select "2025"
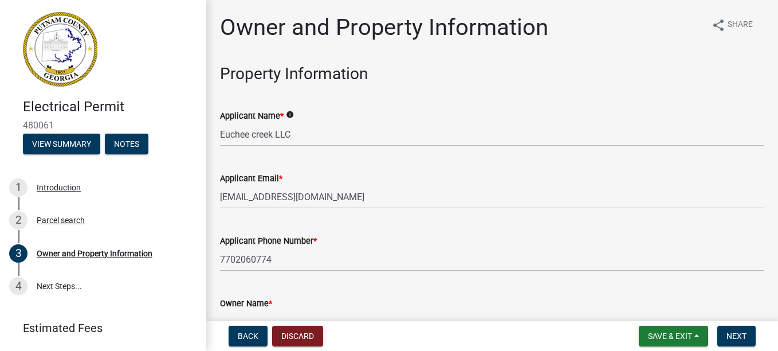
scroll to position [1456, 0]
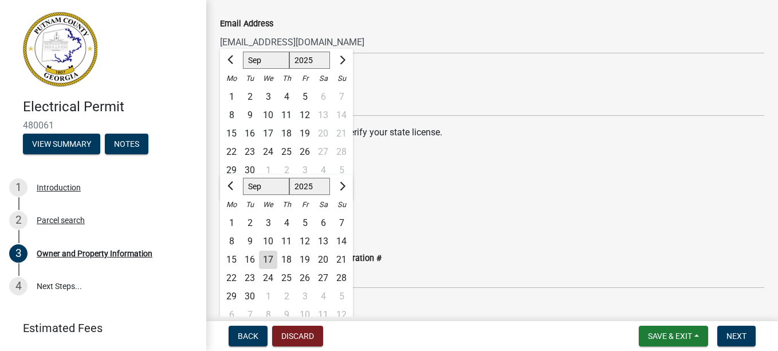
click at [586, 148] on p "https://goals.sos.ga.gov/GASOSOneStop/s/licensee-search" at bounding box center [492, 155] width 545 height 14
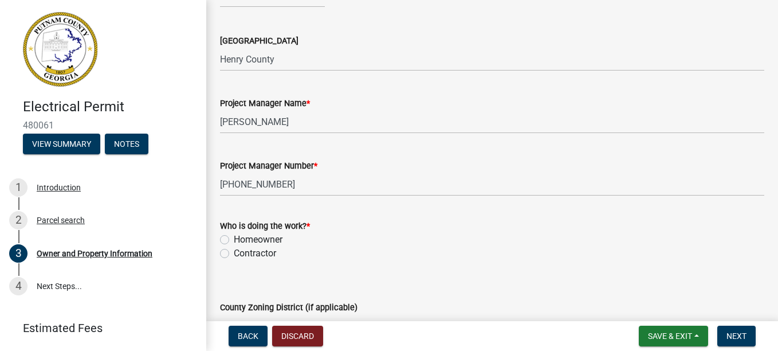
scroll to position [1822, 0]
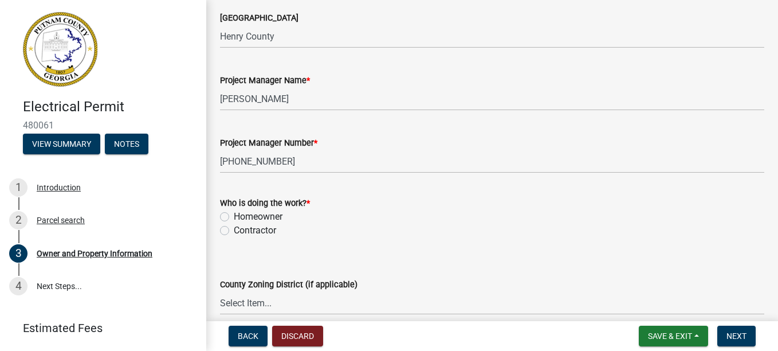
click at [234, 230] on label "Contractor" at bounding box center [255, 231] width 42 height 14
click at [234, 230] on input "Contractor" at bounding box center [237, 227] width 7 height 7
radio input "true"
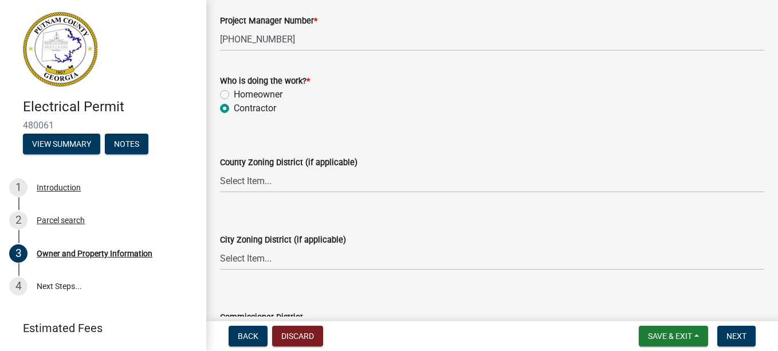
scroll to position [1998, 0]
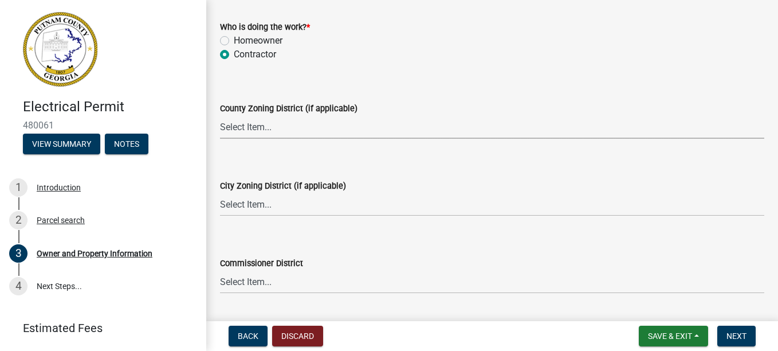
click at [248, 127] on select "Select Item... AG-1 R-1R R-1 R-2 MHP RM-1 RM-3 C-1 C-2 I-M PUD N/A" at bounding box center [492, 127] width 545 height 24
click at [220, 115] on select "Select Item... AG-1 R-1R R-1 R-2 MHP RM-1 RM-3 C-1 C-2 I-M PUD N/A" at bounding box center [492, 127] width 545 height 24
select select "ef7a1fc2-7a7a-426d-b1f0-c9b9b6ca7ff4"
click at [259, 205] on select "Select Item... A-1 A-2 R-1 R-2 R-3 R-4 MHP C-1 C-2 I-1 I-2 DB FH H-P N/A" at bounding box center [492, 205] width 545 height 24
click at [220, 193] on select "Select Item... A-1 A-2 R-1 R-2 R-3 R-4 MHP C-1 C-2 I-1 I-2 DB FH H-P N/A" at bounding box center [492, 205] width 545 height 24
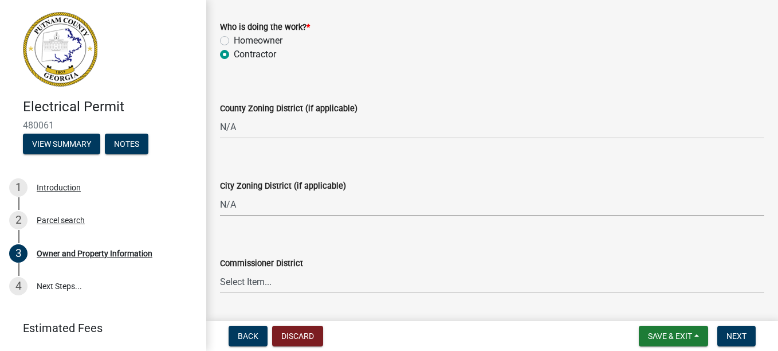
select select "83394b22-4a11-496c-8e5c-75ade2e72faf"
click at [243, 280] on select "Select Item... District 1 District 2 District 3 District 4" at bounding box center [492, 282] width 545 height 24
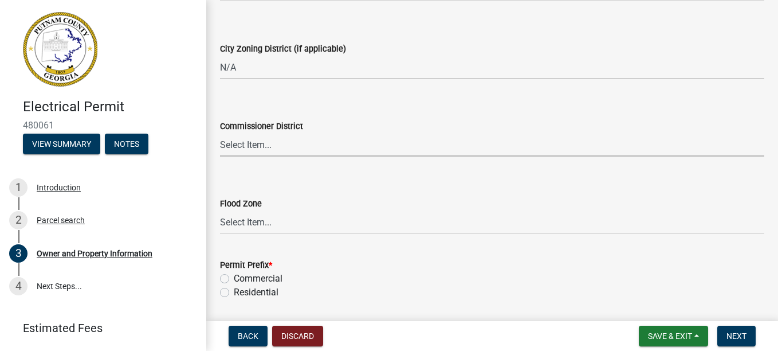
scroll to position [2173, 0]
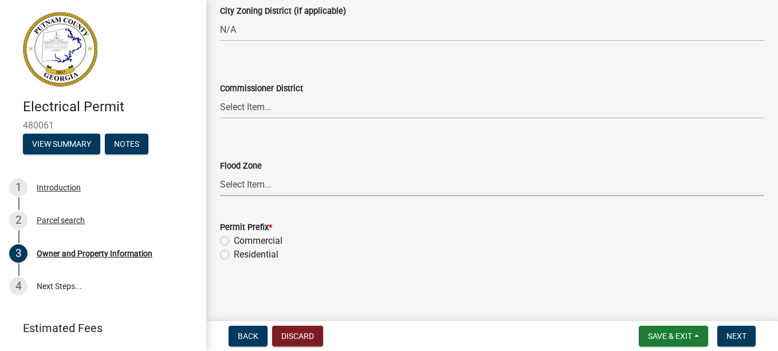
click at [261, 184] on select "Select Item... Zone A Zone V Zone A99 Zone AE Zone AO Zone AH Zone VE Zone AR Z…" at bounding box center [492, 185] width 545 height 24
click at [234, 253] on label "Residential" at bounding box center [256, 255] width 45 height 14
click at [234, 253] on input "Residential" at bounding box center [237, 251] width 7 height 7
radio input "true"
click at [738, 331] on span "Next" at bounding box center [737, 335] width 20 height 9
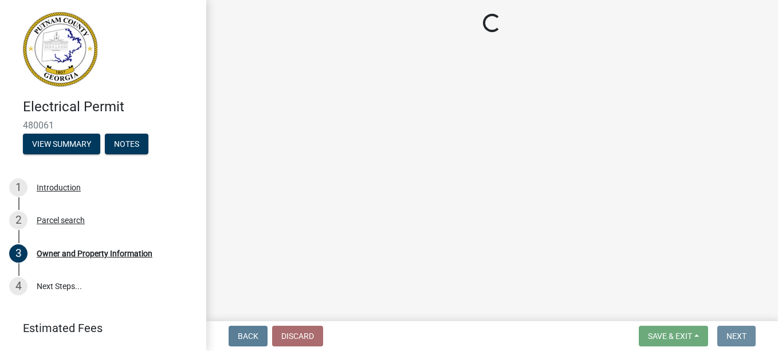
scroll to position [0, 0]
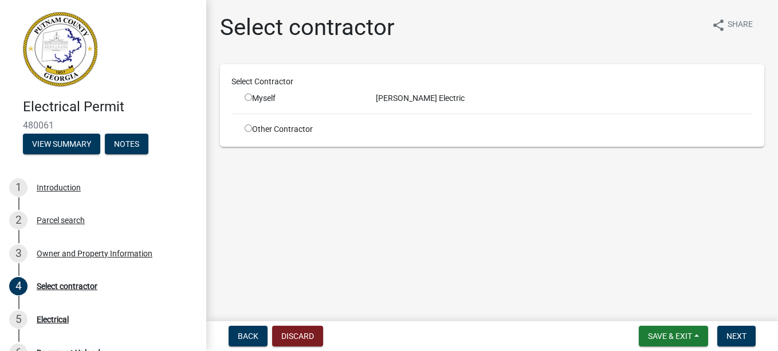
click at [249, 95] on input "radio" at bounding box center [248, 96] width 7 height 7
radio input "true"
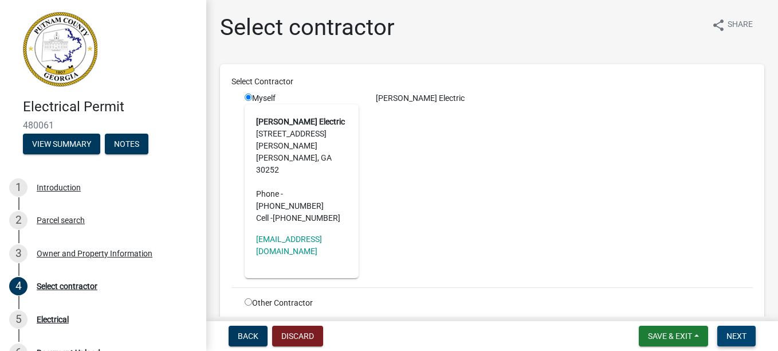
click at [734, 331] on span "Next" at bounding box center [737, 335] width 20 height 9
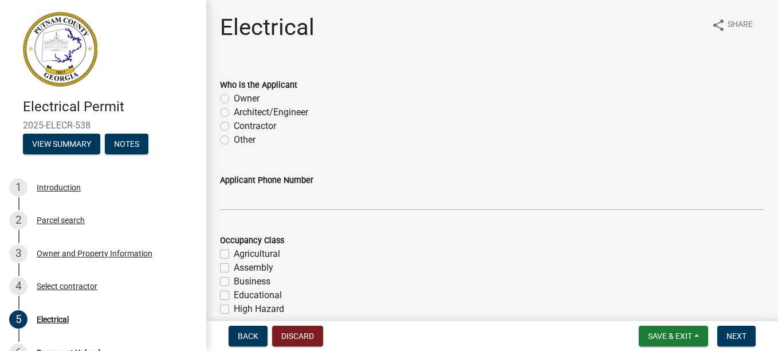
click at [234, 123] on label "Contractor" at bounding box center [255, 126] width 42 height 14
click at [234, 123] on input "Contractor" at bounding box center [237, 122] width 7 height 7
radio input "true"
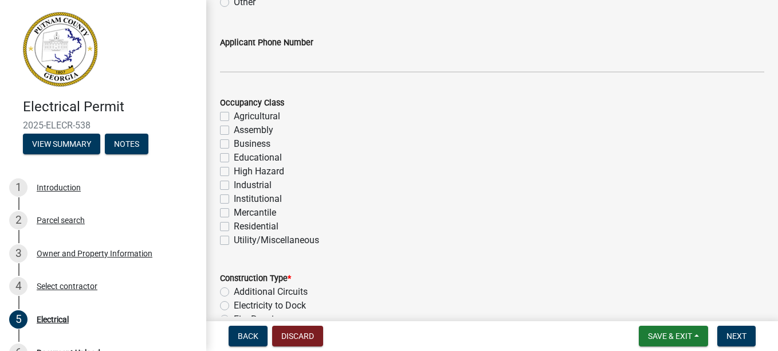
scroll to position [161, 0]
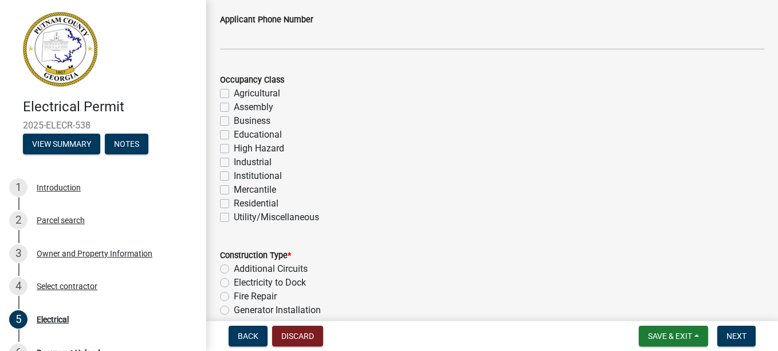
click at [234, 202] on label "Residential" at bounding box center [256, 204] width 45 height 14
click at [234, 202] on input "Residential" at bounding box center [237, 200] width 7 height 7
checkbox input "true"
checkbox input "false"
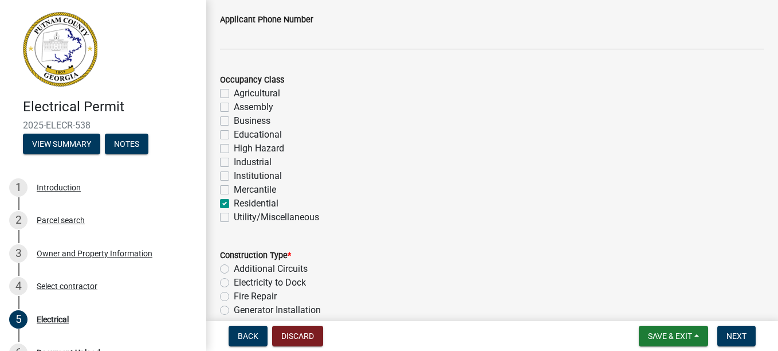
checkbox input "false"
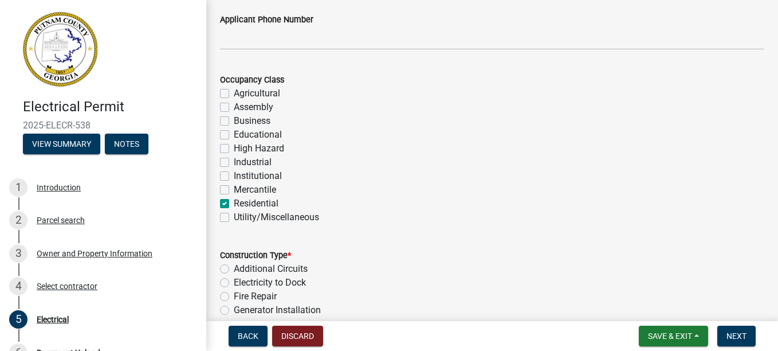
checkbox input "false"
checkbox input "true"
checkbox input "false"
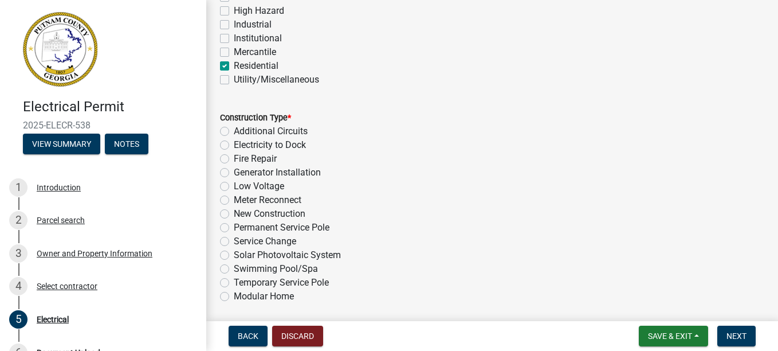
scroll to position [321, 0]
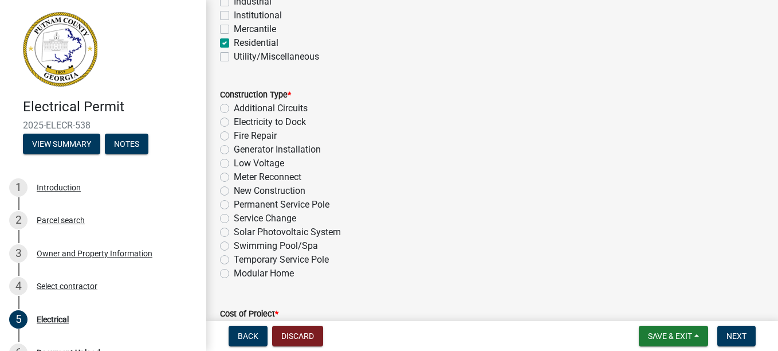
click at [234, 263] on label "Temporary Service Pole" at bounding box center [281, 260] width 95 height 14
click at [234, 260] on input "Temporary Service Pole" at bounding box center [237, 256] width 7 height 7
radio input "true"
click at [234, 188] on label "New Construction" at bounding box center [270, 191] width 72 height 14
click at [234, 188] on input "New Construction" at bounding box center [237, 187] width 7 height 7
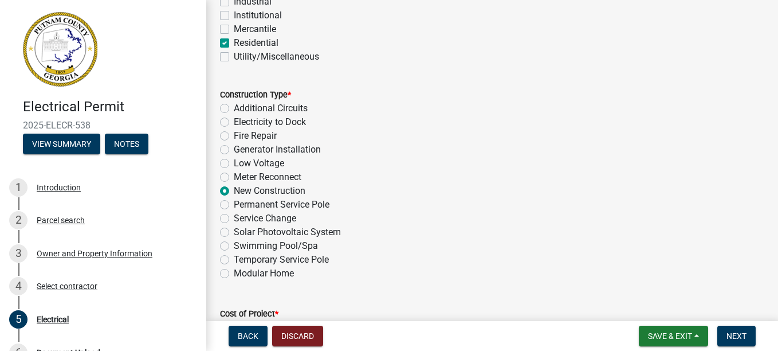
radio input "true"
click at [234, 256] on label "Temporary Service Pole" at bounding box center [281, 260] width 95 height 14
click at [234, 256] on input "Temporary Service Pole" at bounding box center [237, 256] width 7 height 7
radio input "true"
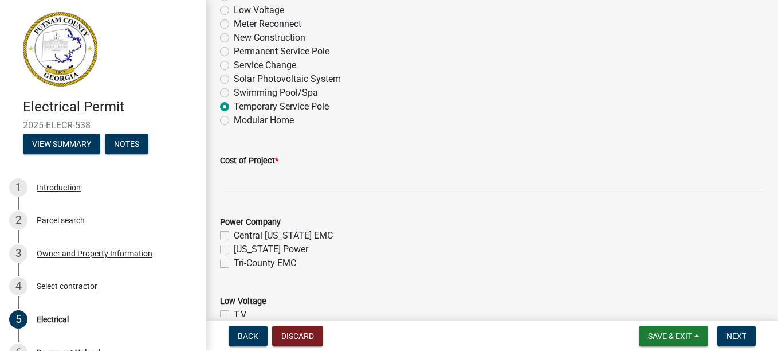
scroll to position [497, 0]
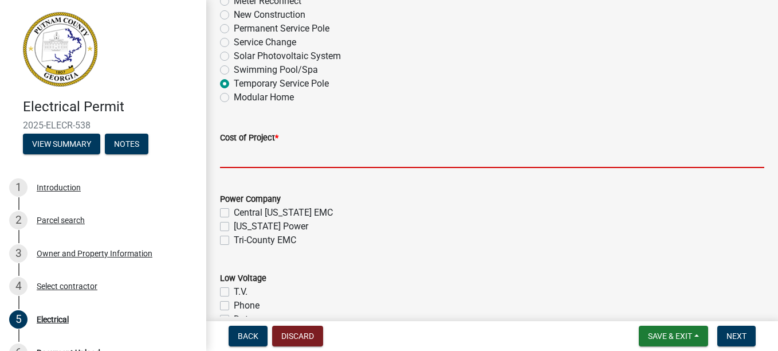
click at [258, 152] on input "text" at bounding box center [492, 156] width 545 height 24
type input "10000"
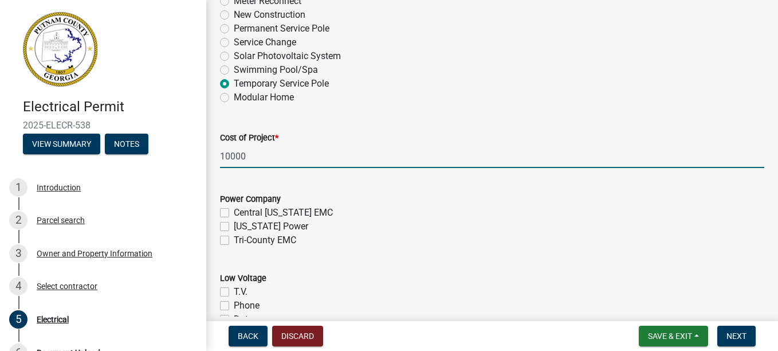
type input "200"
type input "1"
type input "10000"
type input "3500"
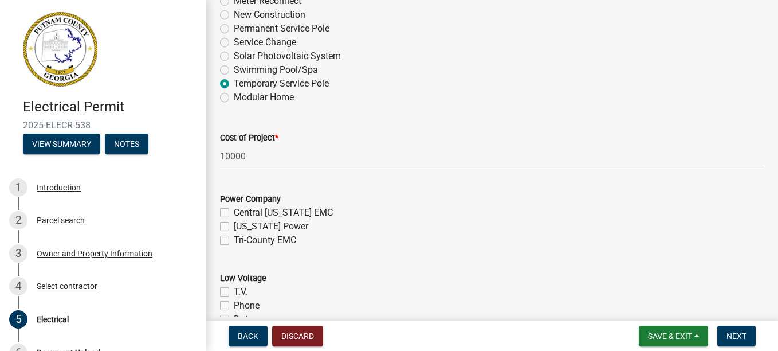
click at [234, 239] on label "Tri-County EMC" at bounding box center [265, 240] width 62 height 14
click at [234, 239] on input "Tri-County EMC" at bounding box center [237, 236] width 7 height 7
checkbox input "true"
checkbox input "false"
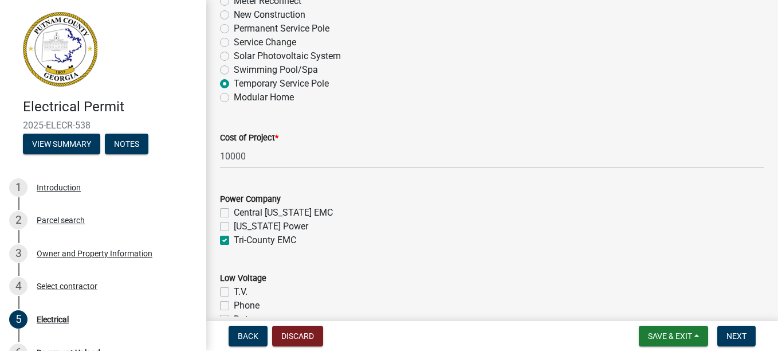
checkbox input "true"
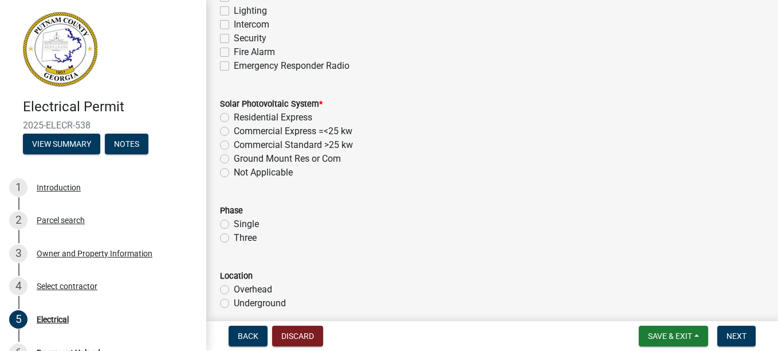
scroll to position [856, 0]
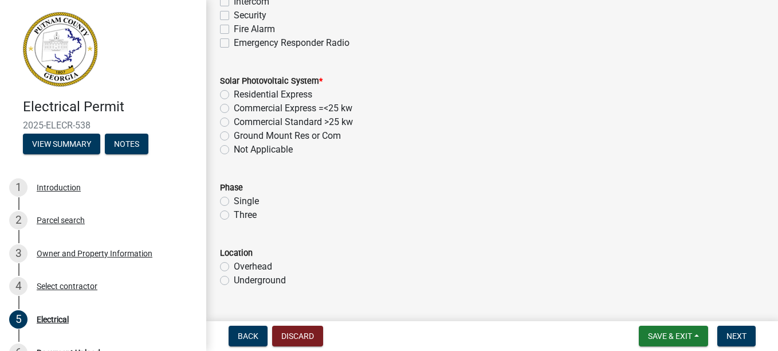
click at [234, 147] on label "Not Applicable" at bounding box center [263, 150] width 59 height 14
click at [234, 147] on input "Not Applicable" at bounding box center [237, 146] width 7 height 7
radio input "true"
click at [234, 200] on label "Single" at bounding box center [246, 201] width 25 height 14
click at [234, 200] on input "Single" at bounding box center [237, 197] width 7 height 7
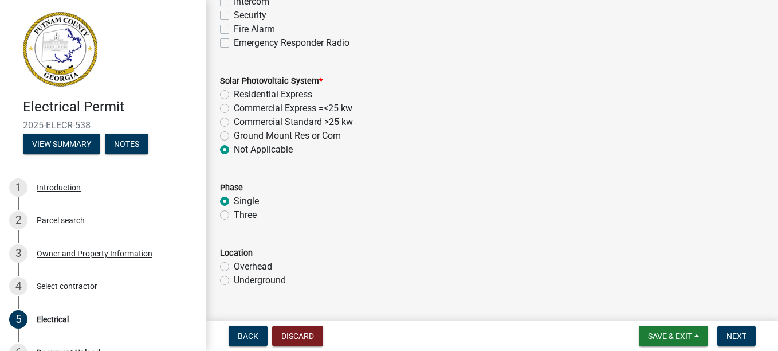
radio input "true"
click at [234, 280] on label "Underground" at bounding box center [260, 280] width 52 height 14
click at [234, 280] on input "Underground" at bounding box center [237, 276] width 7 height 7
radio input "true"
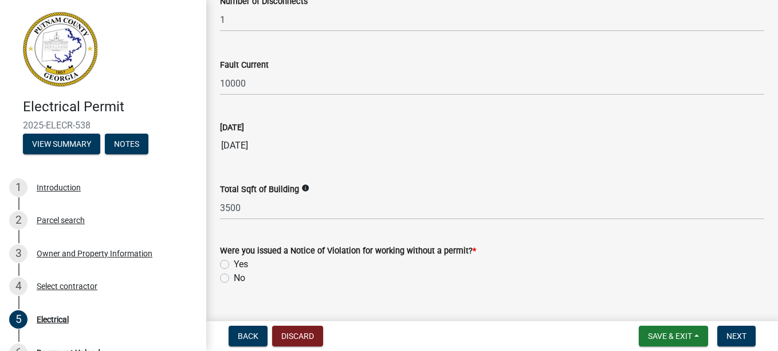
scroll to position [1262, 0]
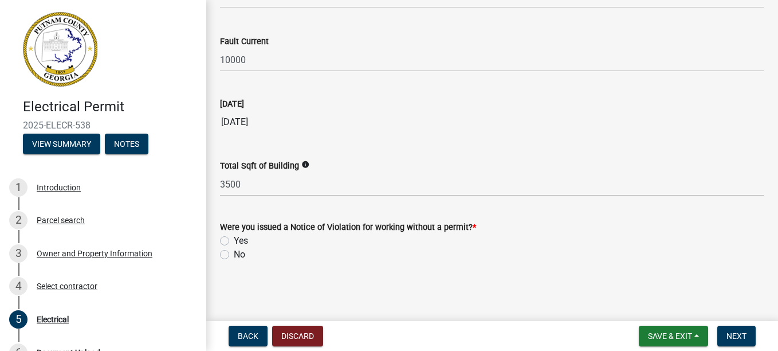
click at [234, 259] on label "No" at bounding box center [239, 255] width 11 height 14
click at [234, 255] on input "No" at bounding box center [237, 251] width 7 height 7
radio input "true"
click at [742, 334] on span "Next" at bounding box center [737, 335] width 20 height 9
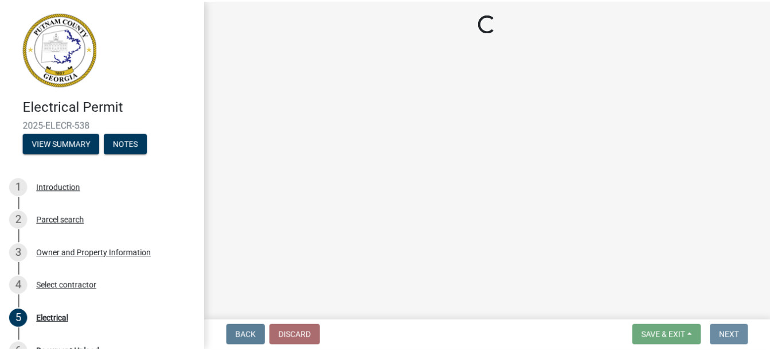
scroll to position [0, 0]
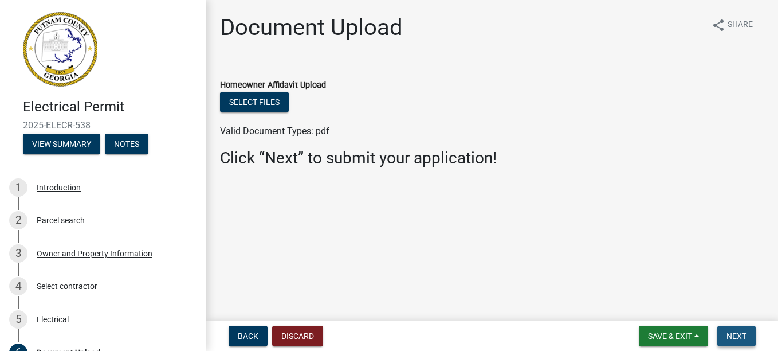
click at [744, 333] on span "Next" at bounding box center [737, 335] width 20 height 9
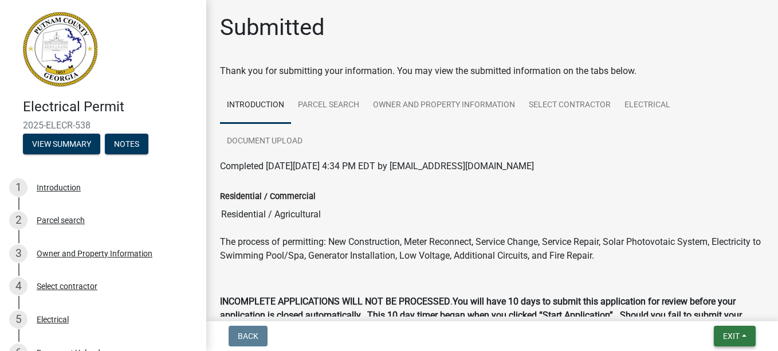
click at [744, 333] on button "Exit" at bounding box center [735, 336] width 42 height 21
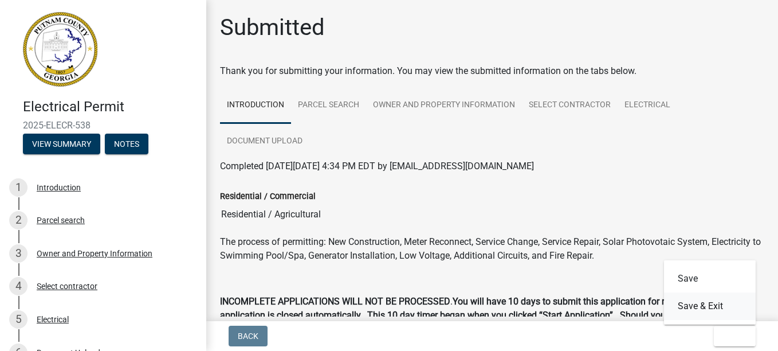
click at [704, 306] on button "Save & Exit" at bounding box center [710, 306] width 92 height 28
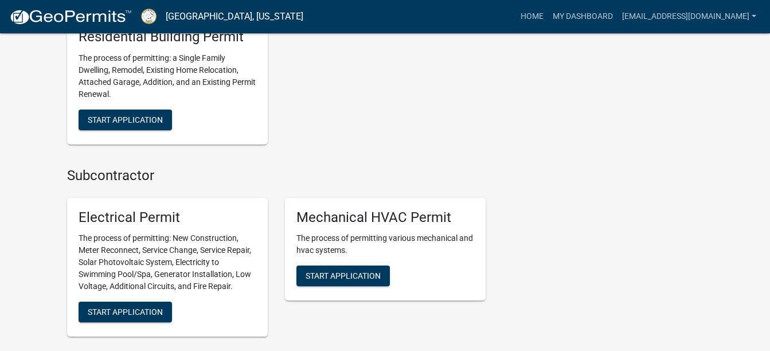
scroll to position [810, 0]
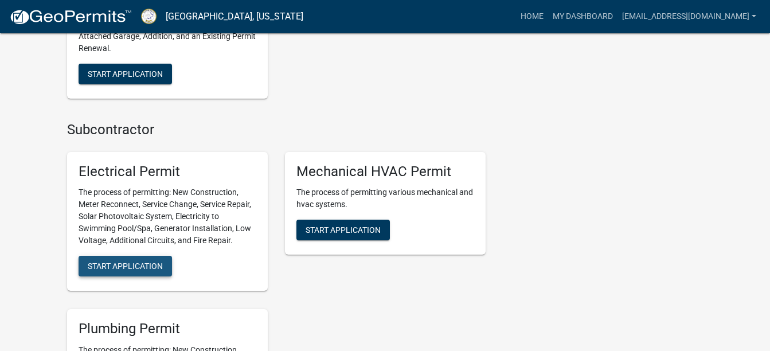
click at [140, 266] on span "Start Application" at bounding box center [125, 265] width 75 height 9
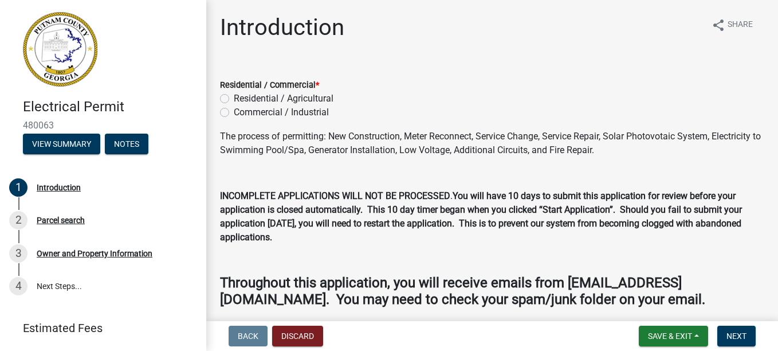
click at [234, 97] on label "Residential / Agricultural" at bounding box center [284, 99] width 100 height 14
click at [234, 97] on input "Residential / Agricultural" at bounding box center [237, 95] width 7 height 7
radio input "true"
click at [733, 337] on span "Next" at bounding box center [737, 335] width 20 height 9
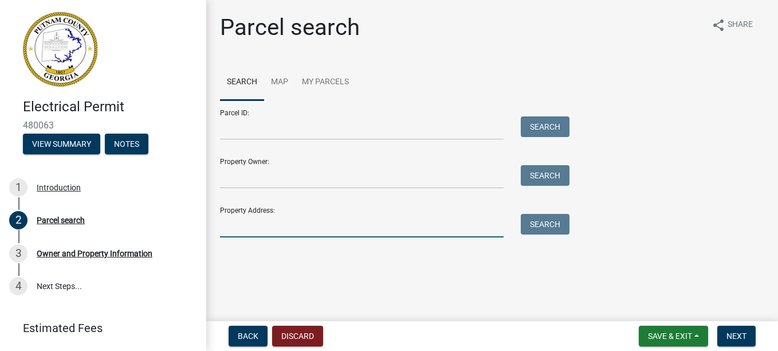
click at [253, 214] on input "Property Address:" at bounding box center [362, 226] width 284 height 24
type input "222 Sage Ct"
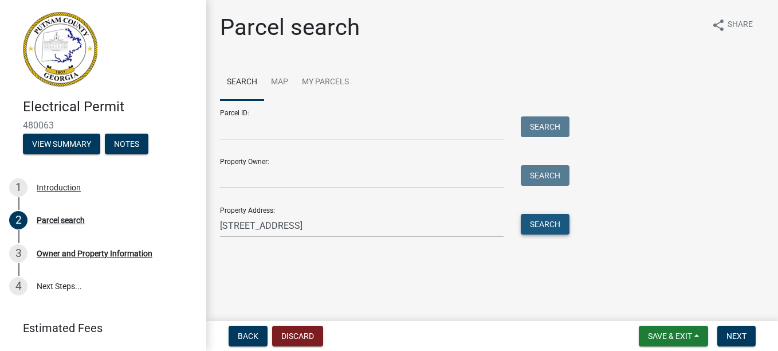
click at [557, 229] on button "Search" at bounding box center [545, 224] width 49 height 21
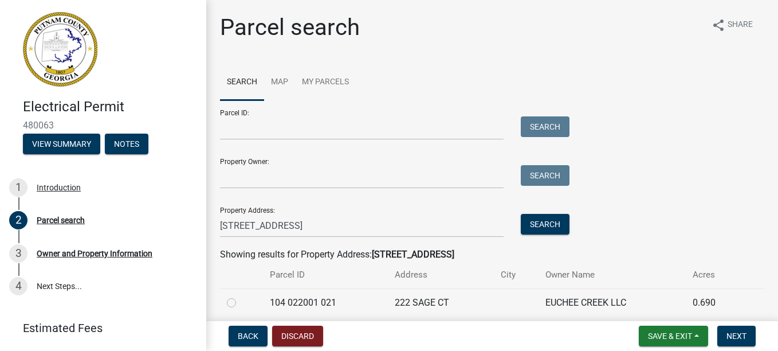
click at [241, 296] on label at bounding box center [241, 296] width 0 height 0
click at [241, 301] on 021 "radio" at bounding box center [244, 299] width 7 height 7
radio 021 "true"
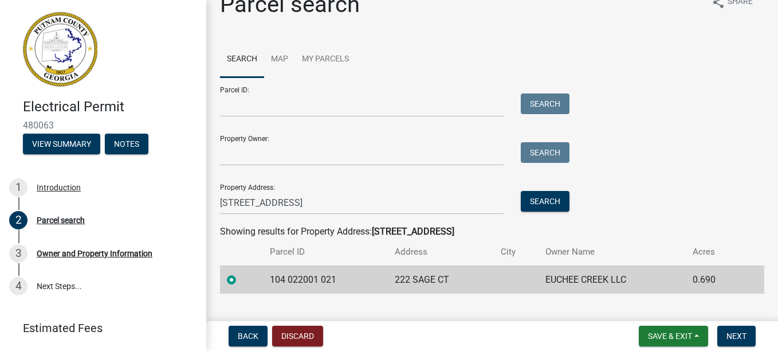
scroll to position [45, 0]
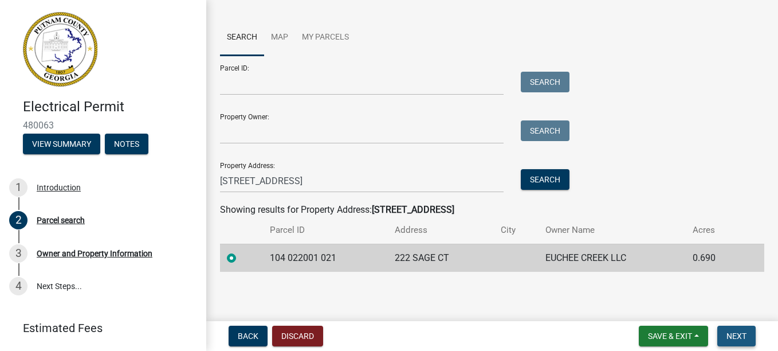
click at [742, 326] on button "Next" at bounding box center [737, 336] width 38 height 21
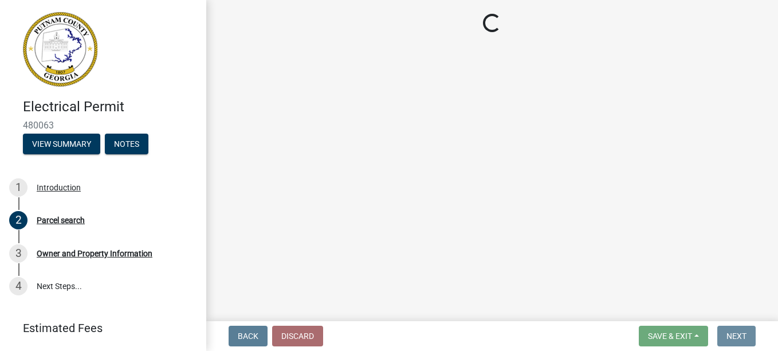
scroll to position [0, 0]
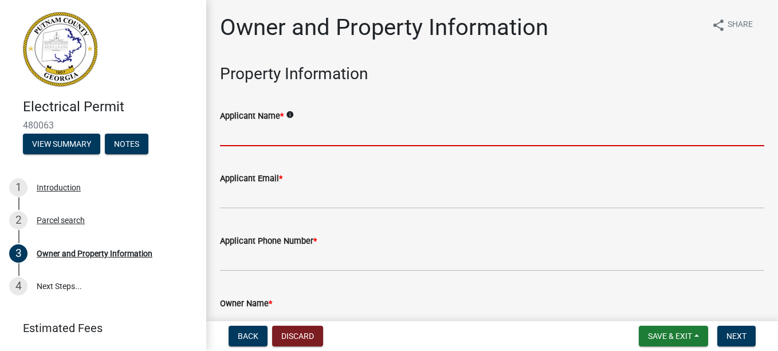
click at [281, 125] on input "Applicant Name *" at bounding box center [492, 135] width 545 height 24
type input "Euchee creek LLC"
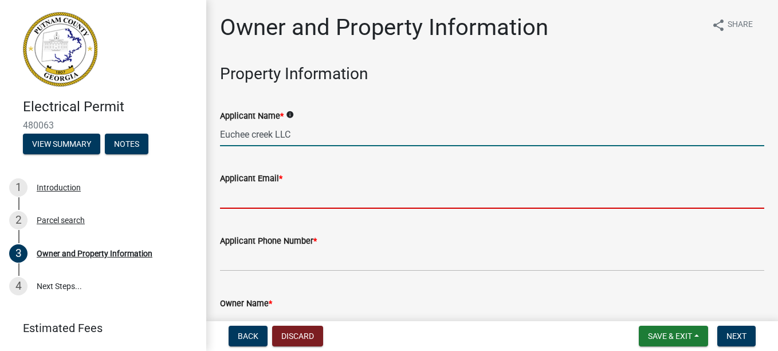
type input "[EMAIL_ADDRESS][DOMAIN_NAME]"
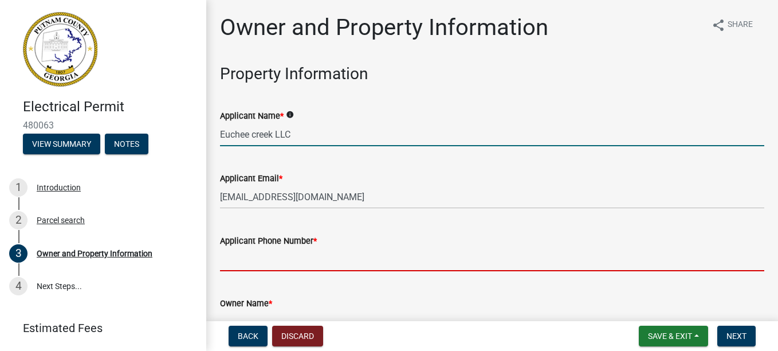
type input "7702060774"
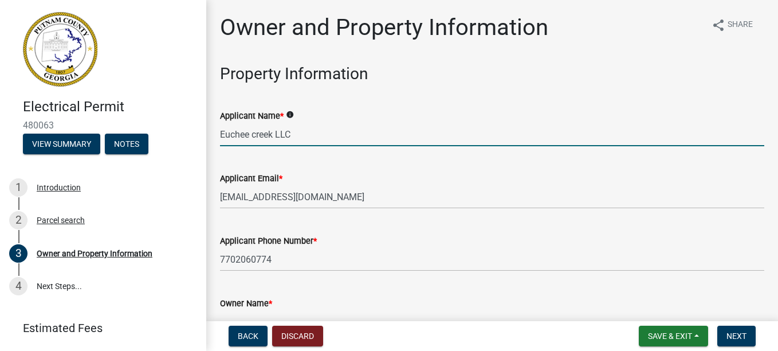
type input "Eatonton"
type input "291 N Bethany Rd"
type input "McDonough"
type input "GA"
type input "30252"
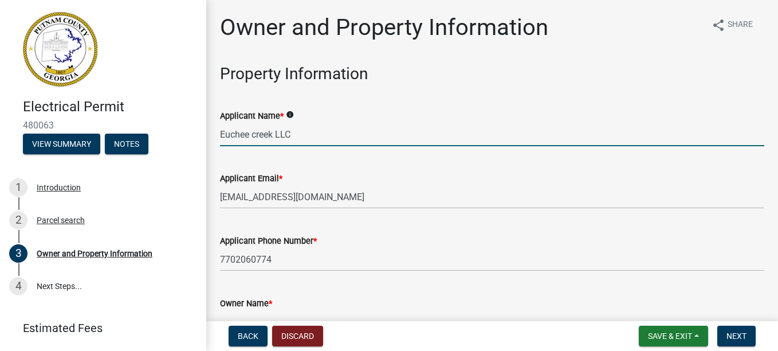
type input "William Kitchens"
type input "7702060774"
type input "291 N.Bethany Rd."
type input "Mcdonough"
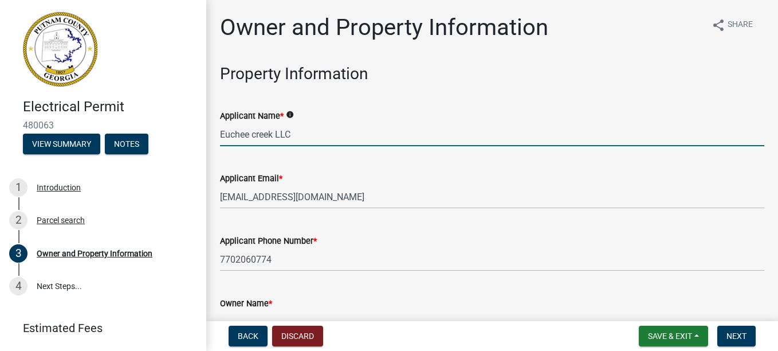
type input "GA"
type input "30252"
type input "[EMAIL_ADDRESS][DOMAIN_NAME]"
type input "EN005579"
type input "06/30/2026"
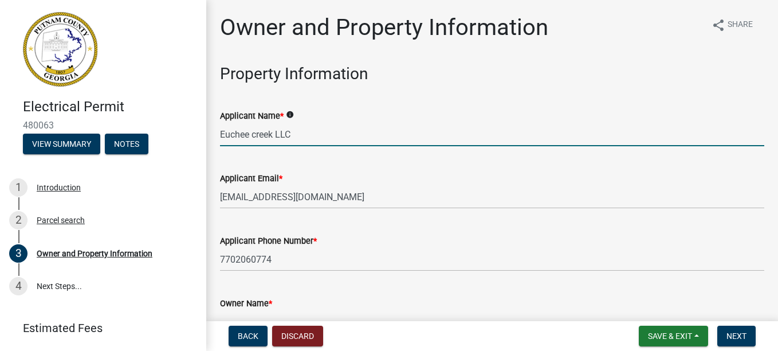
type input "50444"
type input "12/31/2026"
type input "Henry County"
type input "William Kitchens"
type input "770-206-0774"
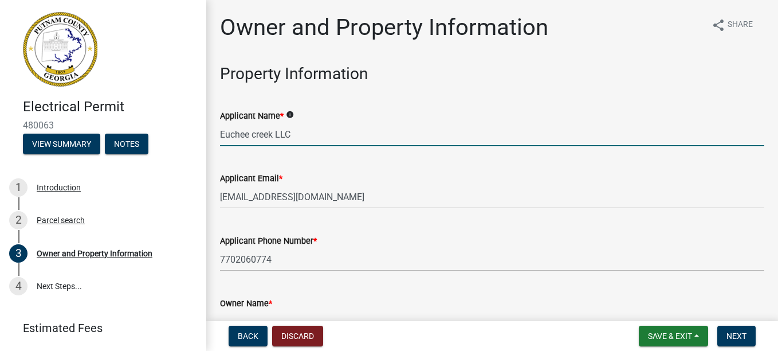
select select "9"
select select "2025"
select select "9"
select select "2025"
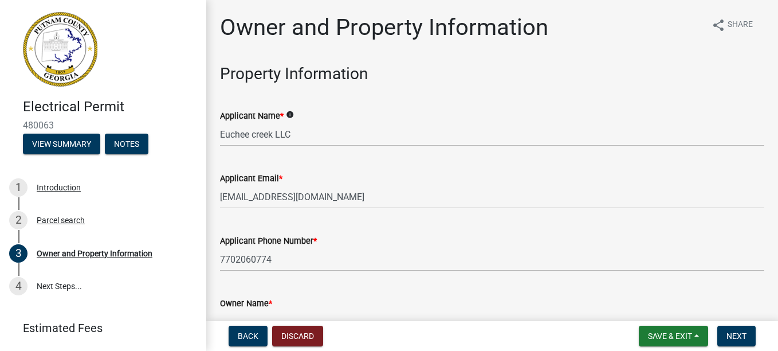
scroll to position [1456, 0]
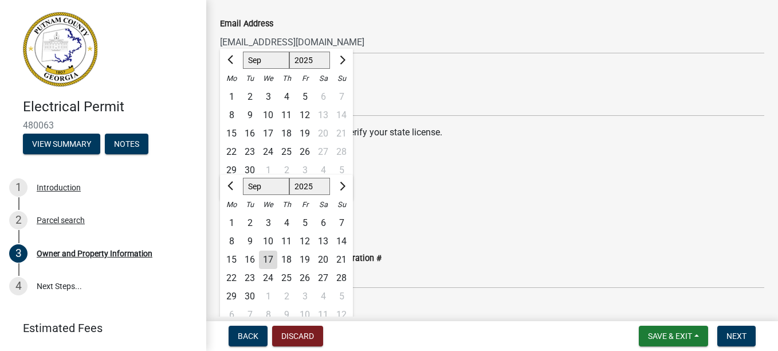
click at [269, 260] on div "17" at bounding box center [268, 260] width 18 height 18
type input "09/17/2025"
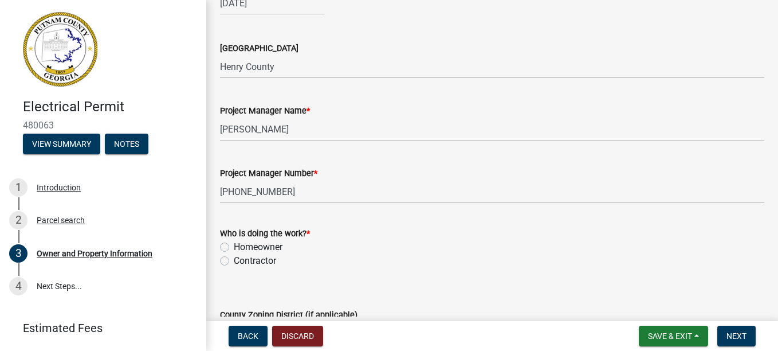
scroll to position [1814, 0]
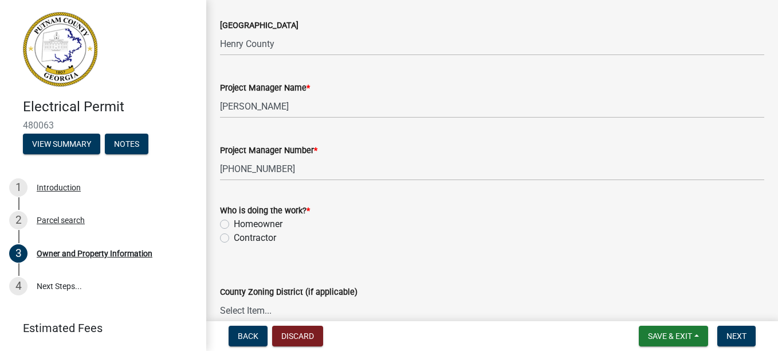
click at [234, 237] on label "Contractor" at bounding box center [255, 238] width 42 height 14
click at [234, 237] on input "Contractor" at bounding box center [237, 234] width 7 height 7
radio input "true"
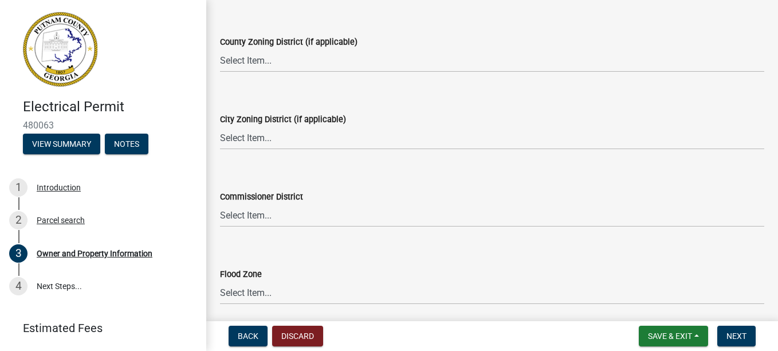
scroll to position [2067, 0]
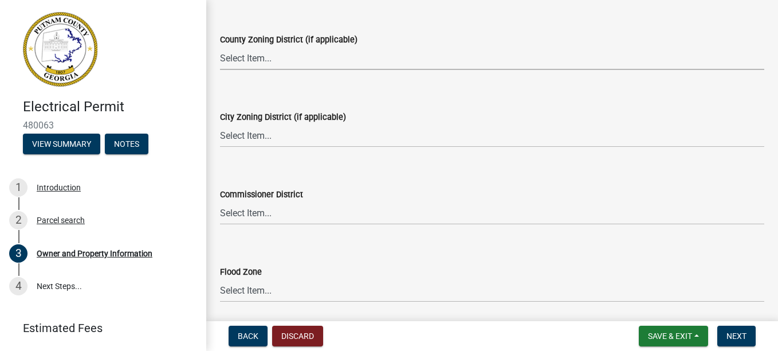
click at [256, 57] on select "Select Item... AG-1 R-1R R-1 R-2 MHP RM-1 RM-3 C-1 C-2 I-M PUD N/A" at bounding box center [492, 58] width 545 height 24
click at [220, 46] on select "Select Item... AG-1 R-1R R-1 R-2 MHP RM-1 RM-3 C-1 C-2 I-M PUD N/A" at bounding box center [492, 58] width 545 height 24
select select "ef7a1fc2-7a7a-426d-b1f0-c9b9b6ca7ff4"
click at [250, 208] on select "Select Item... District 1 District 2 District 3 District 4" at bounding box center [492, 213] width 545 height 24
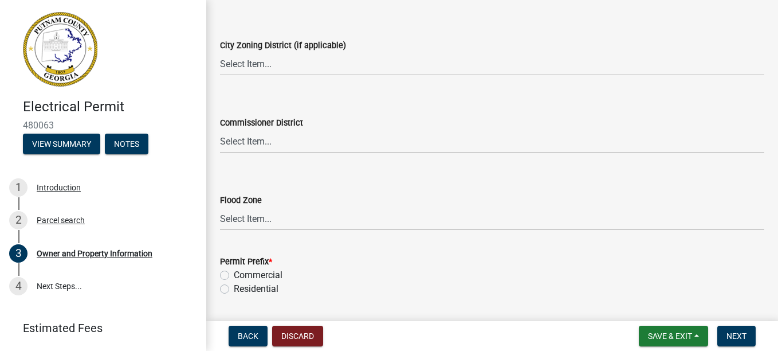
scroll to position [2173, 0]
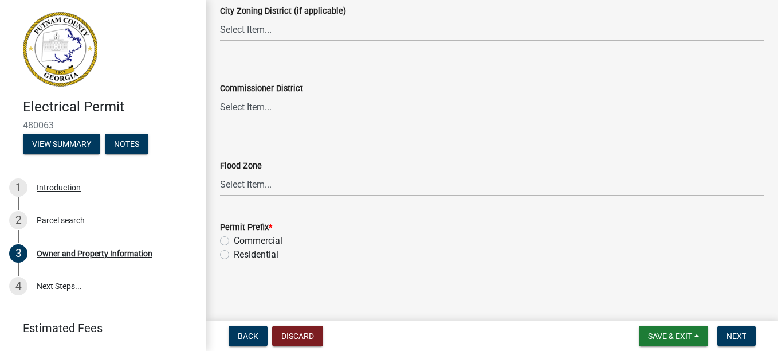
click at [252, 179] on select "Select Item... Zone A Zone V Zone A99 Zone AE Zone AO Zone AH Zone VE Zone AR Z…" at bounding box center [492, 185] width 545 height 24
click at [234, 253] on label "Residential" at bounding box center [256, 255] width 45 height 14
click at [234, 253] on input "Residential" at bounding box center [237, 251] width 7 height 7
radio input "true"
click at [737, 337] on span "Next" at bounding box center [737, 335] width 20 height 9
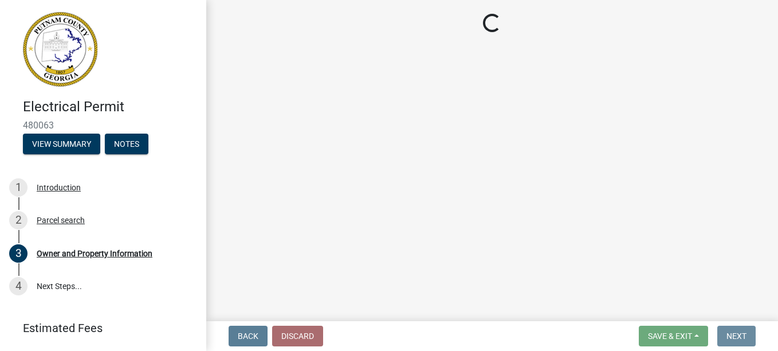
scroll to position [0, 0]
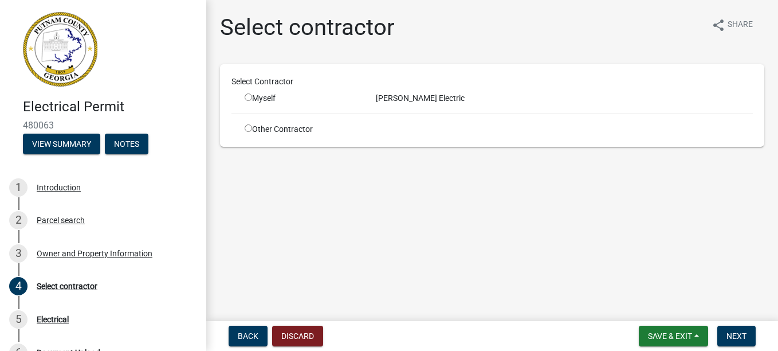
click at [247, 97] on input "radio" at bounding box center [248, 96] width 7 height 7
radio input "true"
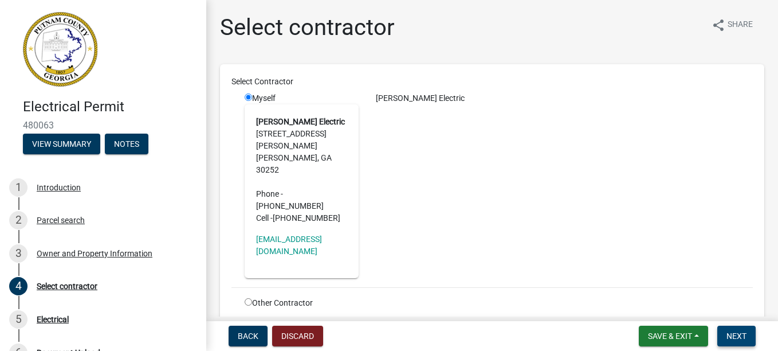
click at [729, 329] on button "Next" at bounding box center [737, 336] width 38 height 21
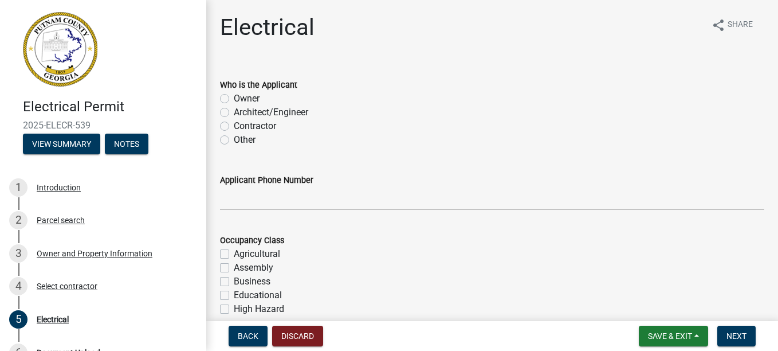
click at [229, 126] on div "Contractor" at bounding box center [492, 126] width 545 height 14
click at [234, 127] on label "Contractor" at bounding box center [255, 126] width 42 height 14
click at [234, 127] on input "Contractor" at bounding box center [237, 122] width 7 height 7
radio input "true"
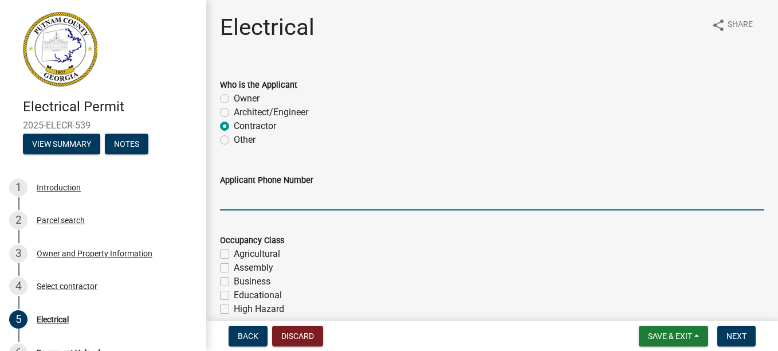
click at [240, 198] on input "Applicant Phone Number" at bounding box center [492, 199] width 545 height 24
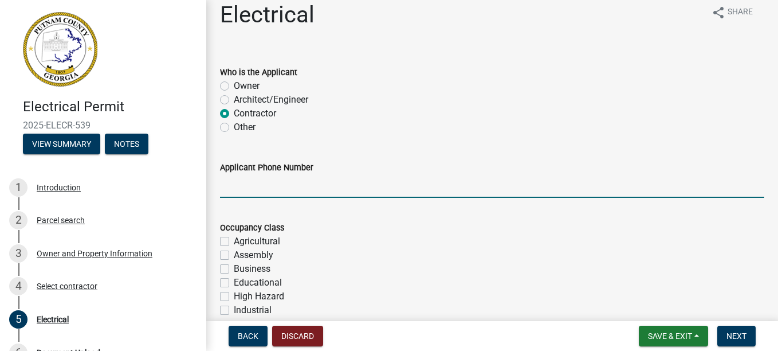
scroll to position [23, 0]
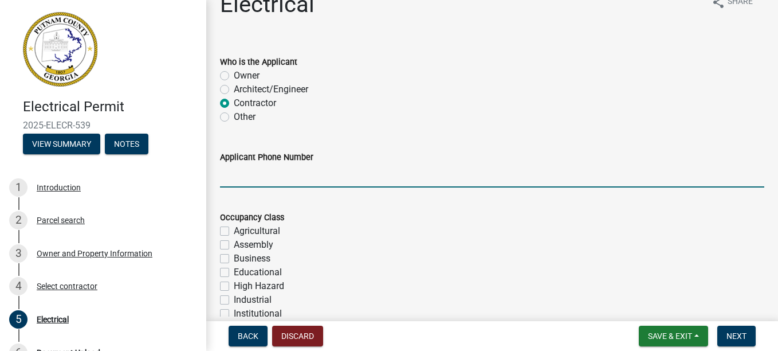
type input "7702060774"
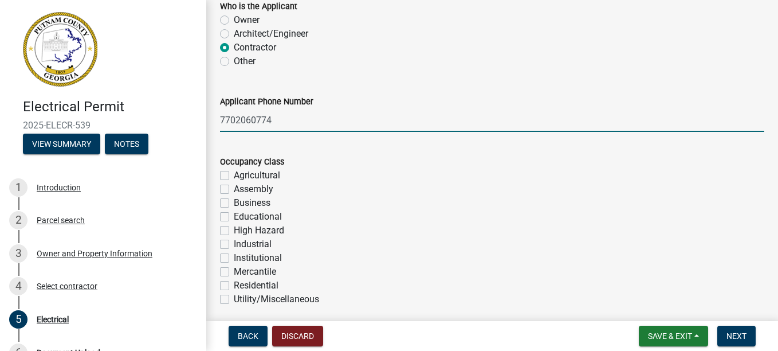
scroll to position [138, 0]
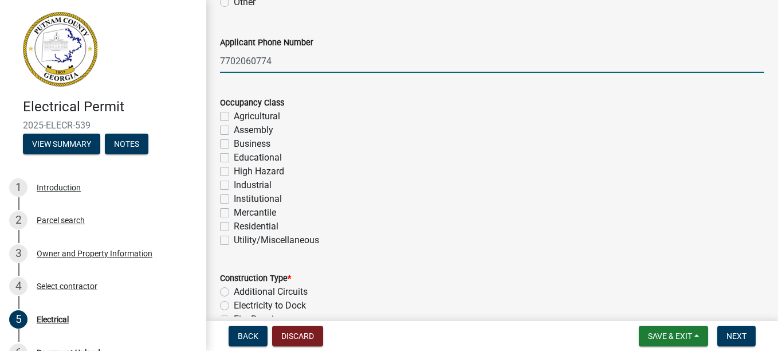
click at [234, 224] on label "Residential" at bounding box center [256, 227] width 45 height 14
click at [234, 224] on input "Residential" at bounding box center [237, 223] width 7 height 7
checkbox input "true"
checkbox input "false"
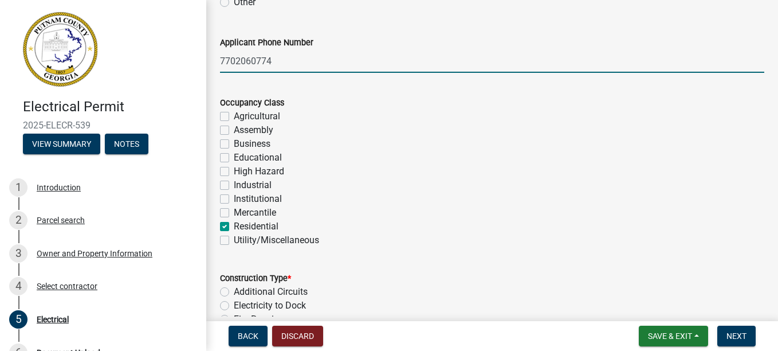
checkbox input "false"
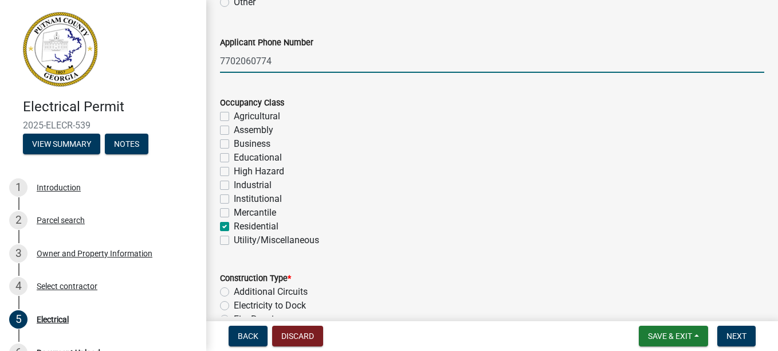
checkbox input "false"
checkbox input "true"
checkbox input "false"
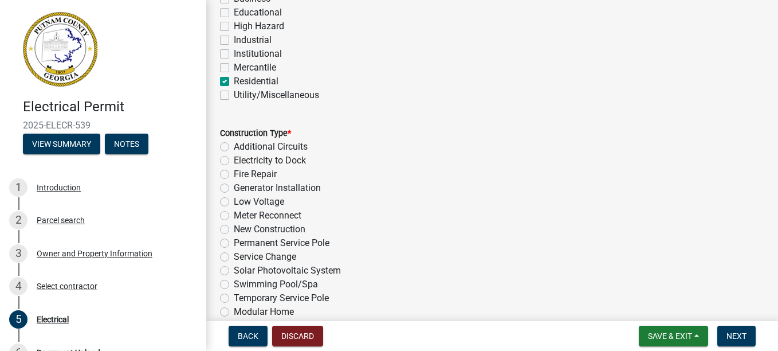
scroll to position [306, 0]
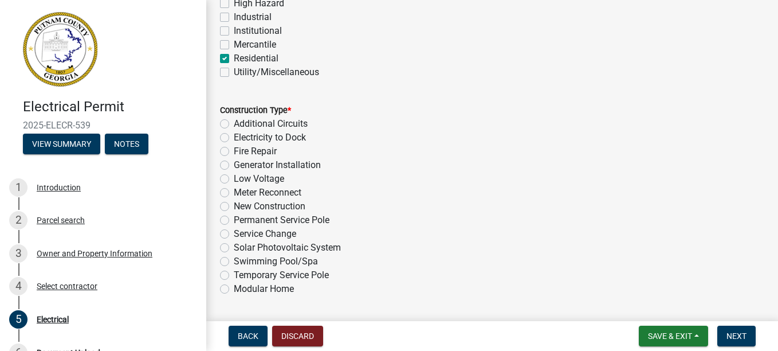
click at [234, 275] on label "Temporary Service Pole" at bounding box center [281, 275] width 95 height 14
click at [234, 275] on input "Temporary Service Pole" at bounding box center [237, 271] width 7 height 7
radio input "true"
click at [234, 208] on label "New Construction" at bounding box center [270, 206] width 72 height 14
click at [234, 207] on input "New Construction" at bounding box center [237, 202] width 7 height 7
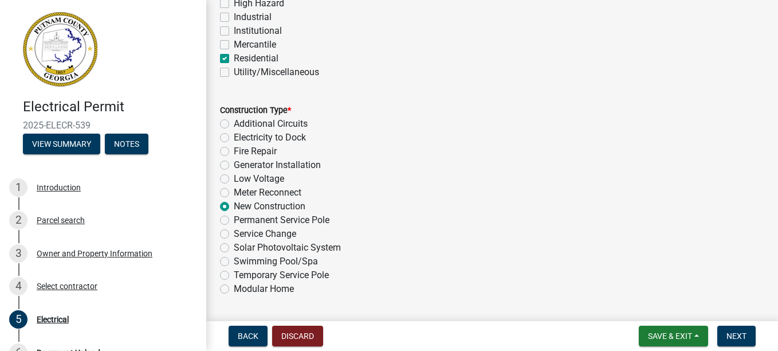
radio input "true"
click at [234, 275] on label "Temporary Service Pole" at bounding box center [281, 275] width 95 height 14
click at [234, 275] on input "Temporary Service Pole" at bounding box center [237, 271] width 7 height 7
radio input "true"
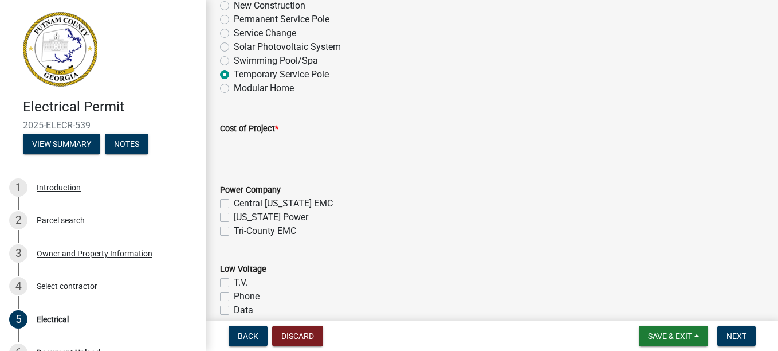
scroll to position [512, 0]
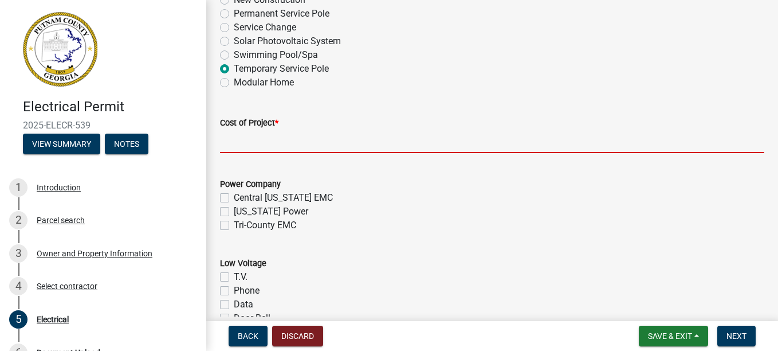
click at [237, 147] on input "text" at bounding box center [492, 142] width 545 height 24
type input "10000"
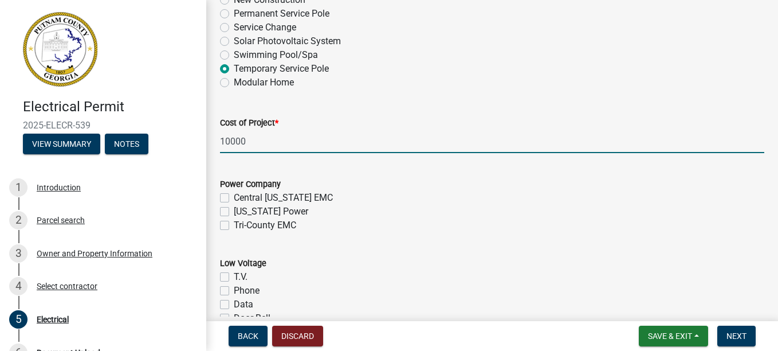
type input "200"
type input "1"
type input "10000"
type input "3500"
click at [234, 222] on label "Tri-County EMC" at bounding box center [265, 225] width 62 height 14
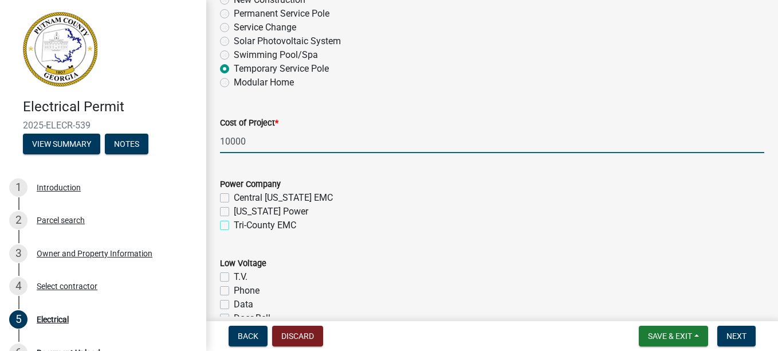
click at [234, 222] on input "Tri-County EMC" at bounding box center [237, 221] width 7 height 7
checkbox input "true"
checkbox input "false"
checkbox input "true"
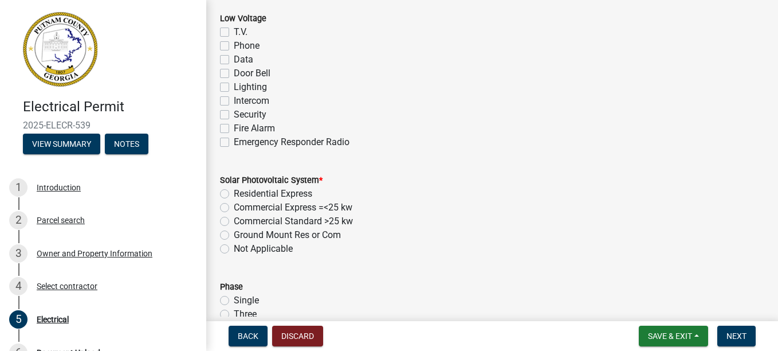
scroll to position [810, 0]
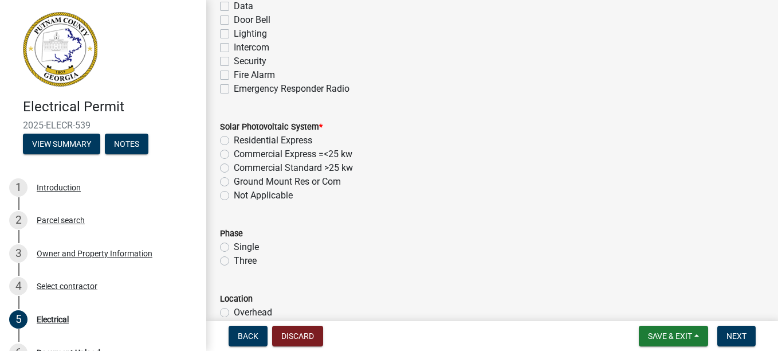
click at [289, 196] on label "Not Applicable" at bounding box center [263, 196] width 59 height 14
click at [241, 196] on input "Not Applicable" at bounding box center [237, 192] width 7 height 7
radio input "true"
click at [234, 246] on label "Single" at bounding box center [246, 247] width 25 height 14
click at [234, 246] on input "Single" at bounding box center [237, 243] width 7 height 7
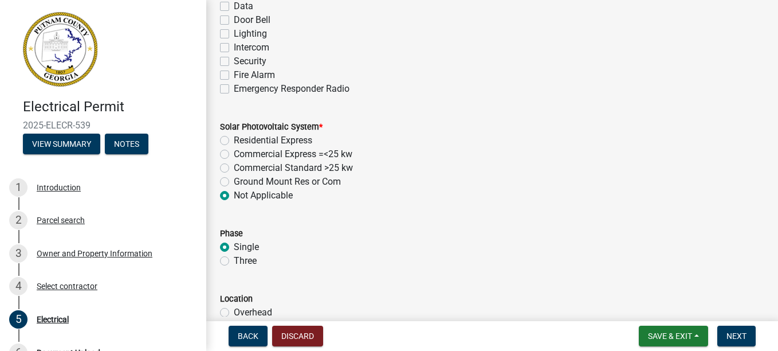
radio input "true"
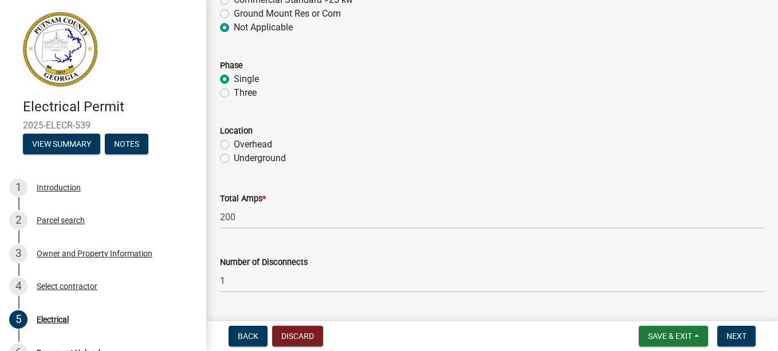
scroll to position [1016, 0]
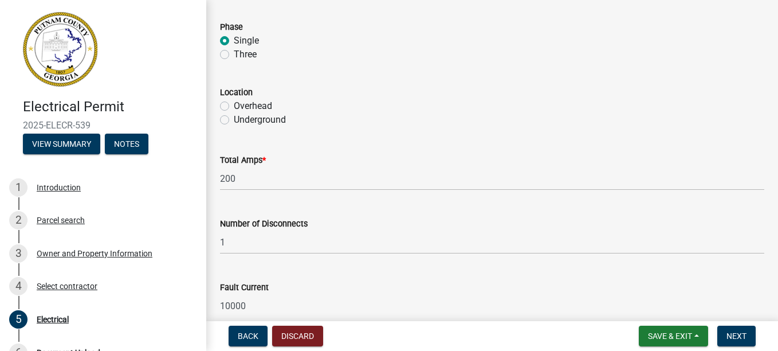
click at [234, 119] on label "Underground" at bounding box center [260, 120] width 52 height 14
click at [234, 119] on input "Underground" at bounding box center [237, 116] width 7 height 7
radio input "true"
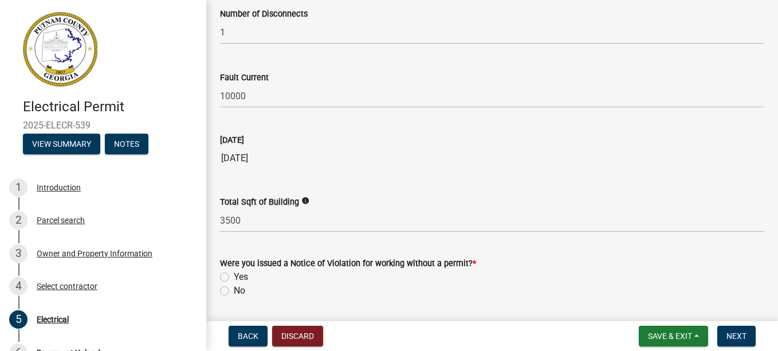
scroll to position [1262, 0]
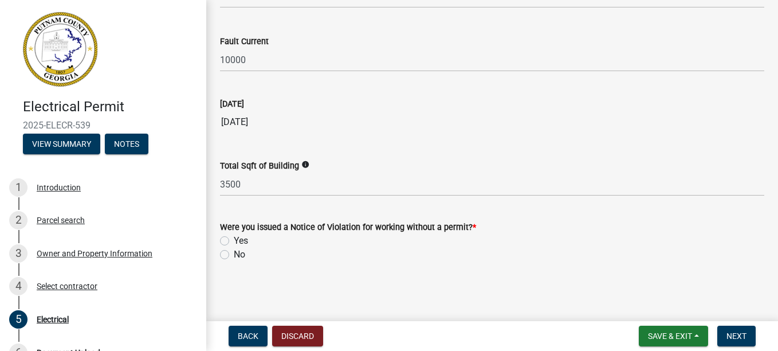
click at [234, 253] on label "No" at bounding box center [239, 255] width 11 height 14
click at [234, 253] on input "No" at bounding box center [237, 251] width 7 height 7
radio input "true"
click at [738, 334] on span "Next" at bounding box center [737, 335] width 20 height 9
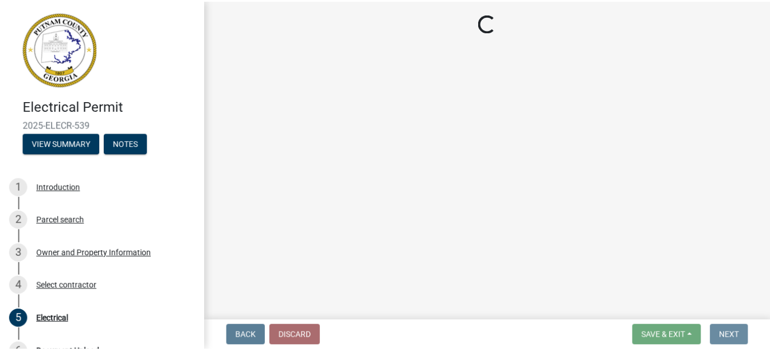
scroll to position [0, 0]
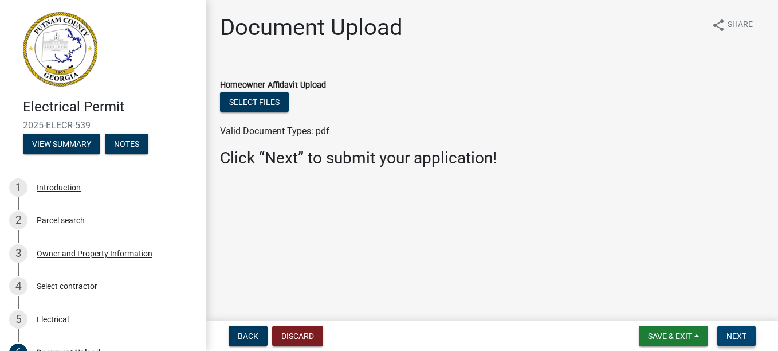
click at [738, 334] on span "Next" at bounding box center [737, 335] width 20 height 9
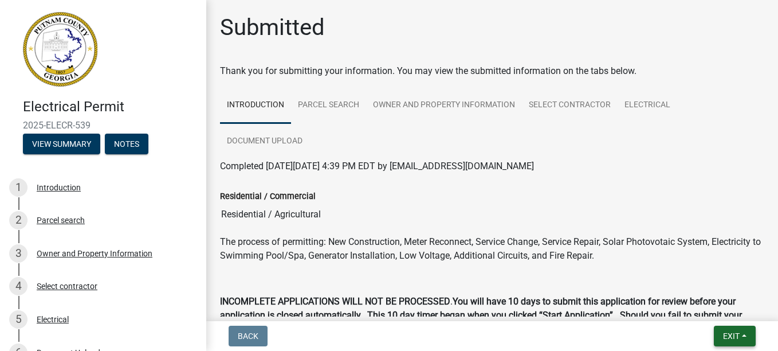
click at [738, 334] on span "Exit" at bounding box center [731, 335] width 17 height 9
drag, startPoint x: 738, startPoint y: 334, endPoint x: 721, endPoint y: 306, distance: 32.9
click at [721, 326] on div "Exit Save Save & Exit" at bounding box center [735, 336] width 42 height 21
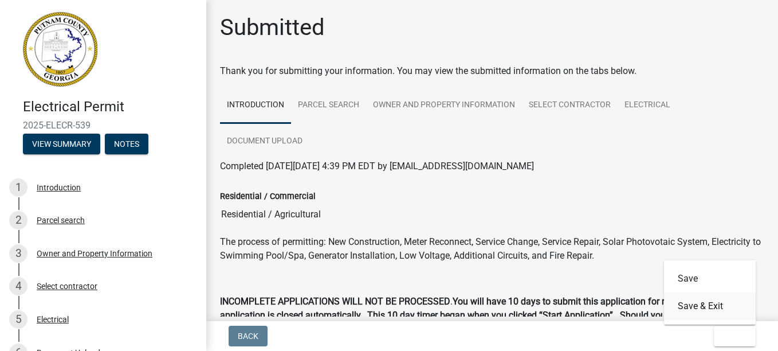
click at [721, 306] on button "Save & Exit" at bounding box center [710, 306] width 92 height 28
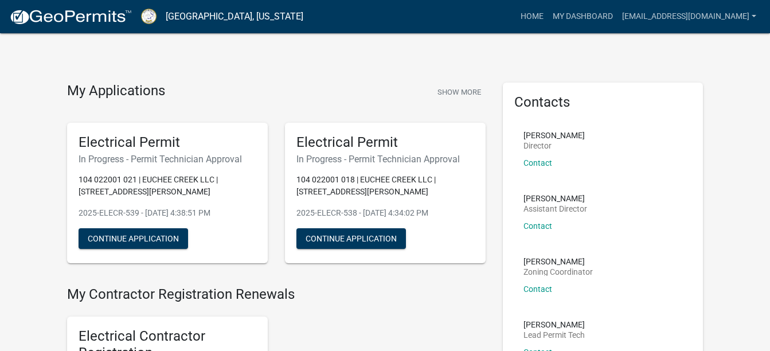
click at [672, 291] on li "Angela Waldroup Zoning Coordinator Contact" at bounding box center [603, 279] width 178 height 63
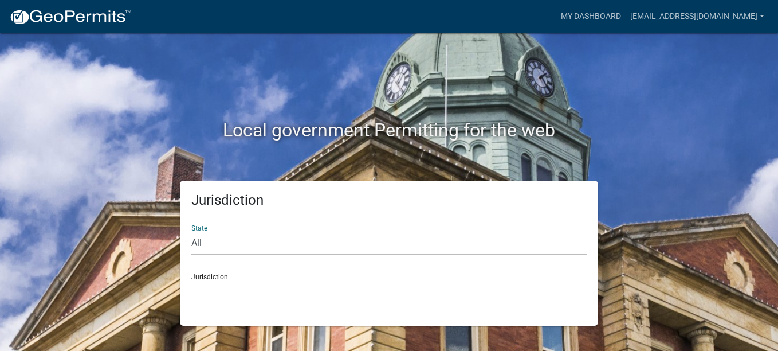
click at [201, 243] on select "All [US_STATE] [US_STATE] [US_STATE] [US_STATE] [US_STATE] [US_STATE] [US_STATE…" at bounding box center [389, 244] width 396 height 24
select select "[US_STATE]"
click at [191, 232] on select "All [US_STATE] [US_STATE] [US_STATE] [US_STATE] [US_STATE] [US_STATE] [US_STATE…" at bounding box center [389, 244] width 396 height 24
click at [205, 277] on div "Jurisdiction [GEOGRAPHIC_DATA], [US_STATE][PERSON_NAME][GEOGRAPHIC_DATA], [US_S…" at bounding box center [389, 284] width 396 height 40
click at [205, 287] on select "[GEOGRAPHIC_DATA], [US_STATE][PERSON_NAME][GEOGRAPHIC_DATA], [US_STATE][PERSON_…" at bounding box center [389, 292] width 396 height 24
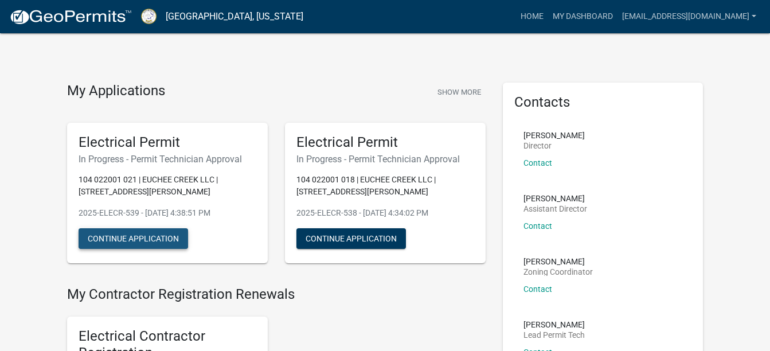
click at [159, 234] on button "Continue Application" at bounding box center [133, 238] width 109 height 21
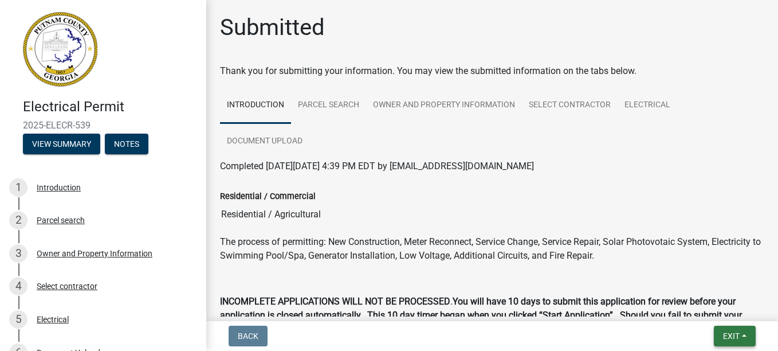
click at [732, 335] on span "Exit" at bounding box center [731, 335] width 17 height 9
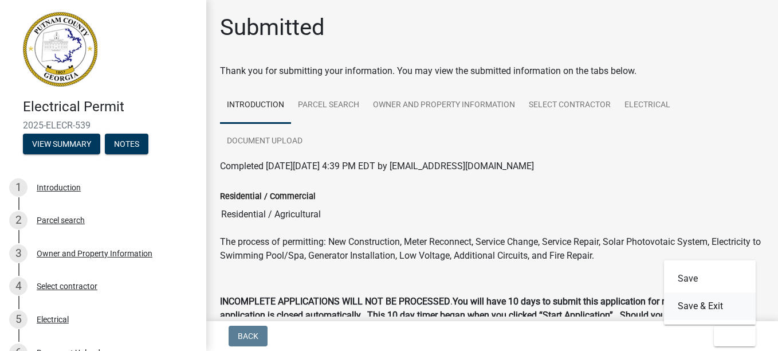
click at [714, 312] on button "Save & Exit" at bounding box center [710, 306] width 92 height 28
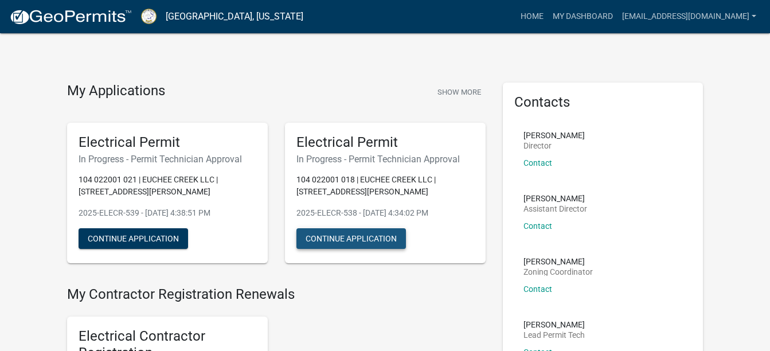
click at [380, 238] on button "Continue Application" at bounding box center [350, 238] width 109 height 21
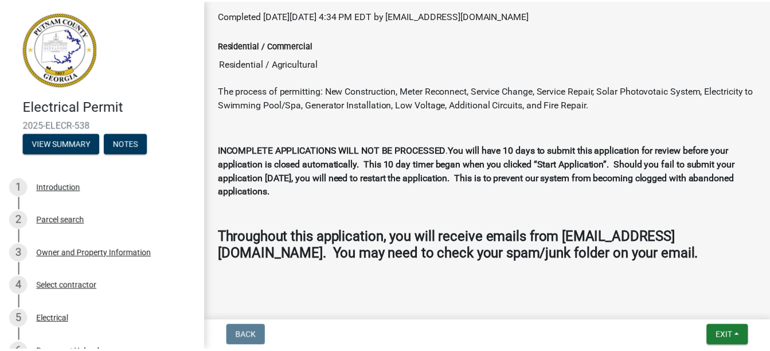
scroll to position [164, 0]
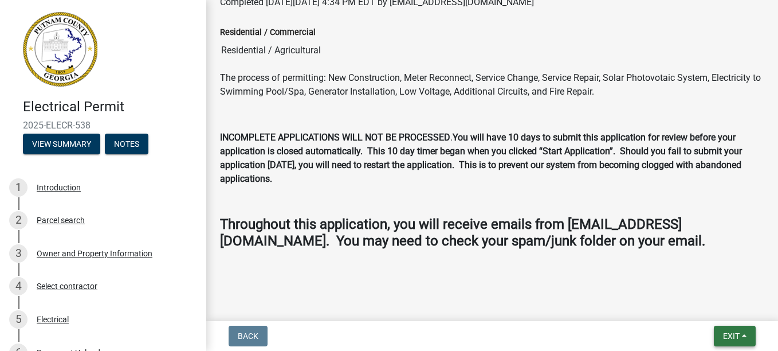
click at [727, 334] on span "Exit" at bounding box center [731, 335] width 17 height 9
click at [706, 304] on button "Save & Exit" at bounding box center [710, 306] width 92 height 28
